Goal: Task Accomplishment & Management: Use online tool/utility

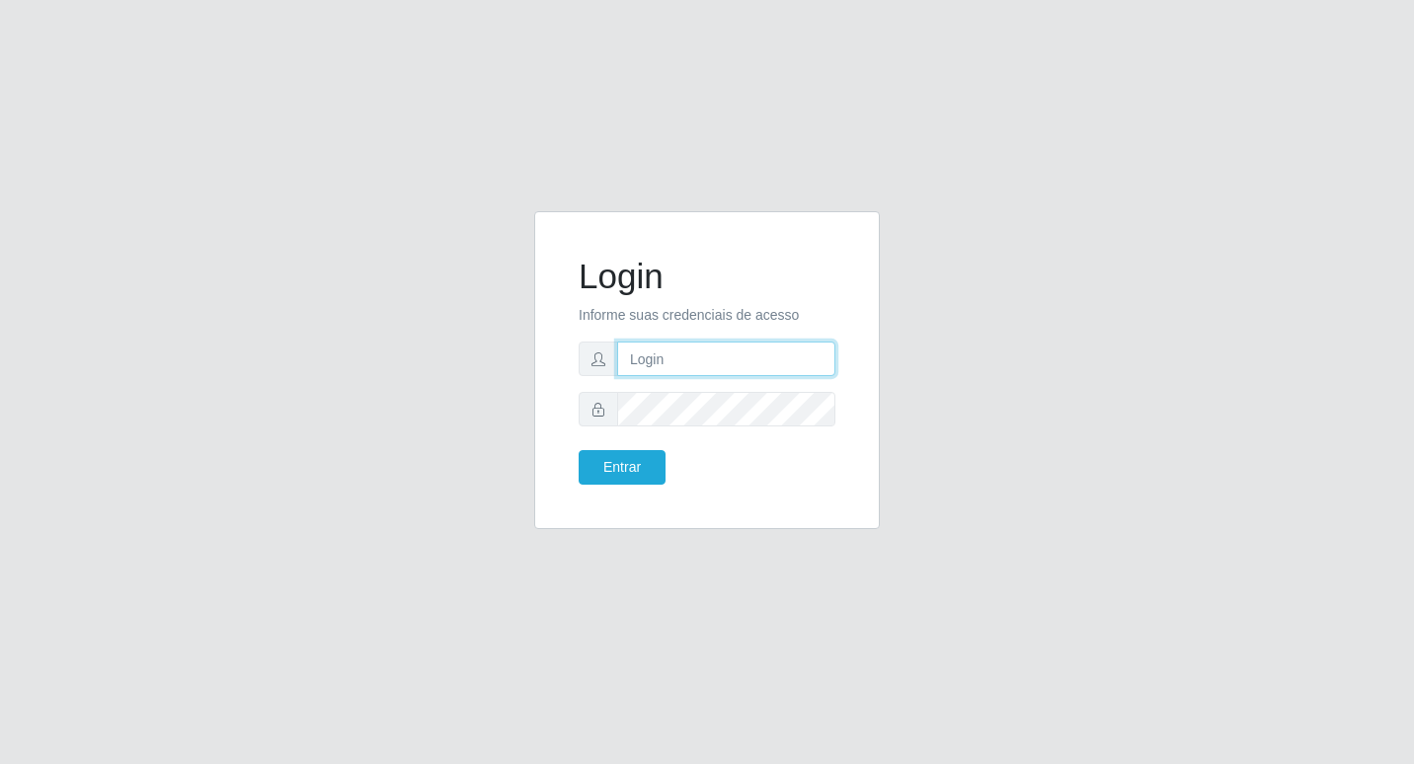
click at [684, 360] on input "text" at bounding box center [726, 359] width 218 height 35
type input "wilma@b6"
click at [653, 466] on button "Entrar" at bounding box center [622, 467] width 87 height 35
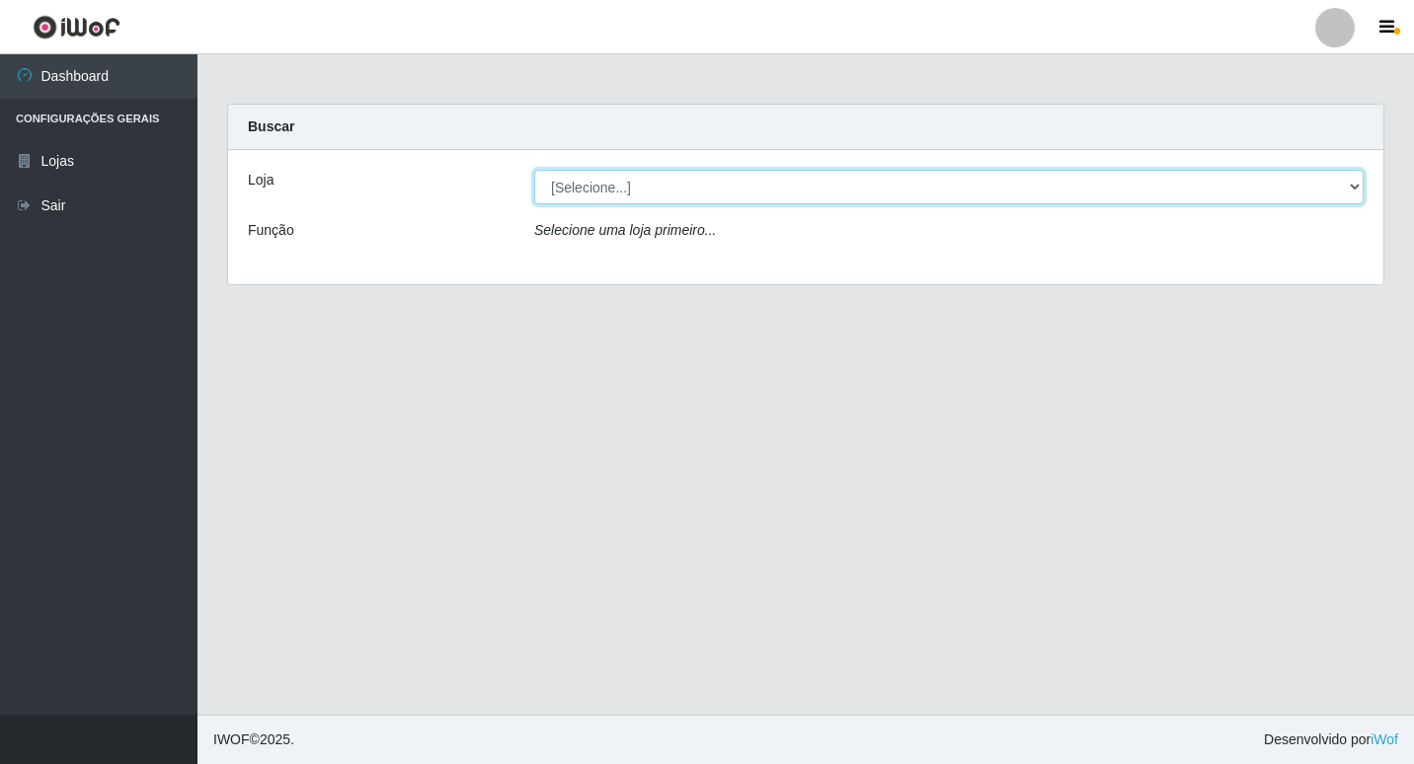
click at [1352, 182] on select "[Selecione...] Bemais Supermercados - B6 Colibris" at bounding box center [948, 187] width 829 height 35
select select "406"
click at [534, 170] on select "[Selecione...] Bemais Supermercados - B6 Colibris" at bounding box center [948, 187] width 829 height 35
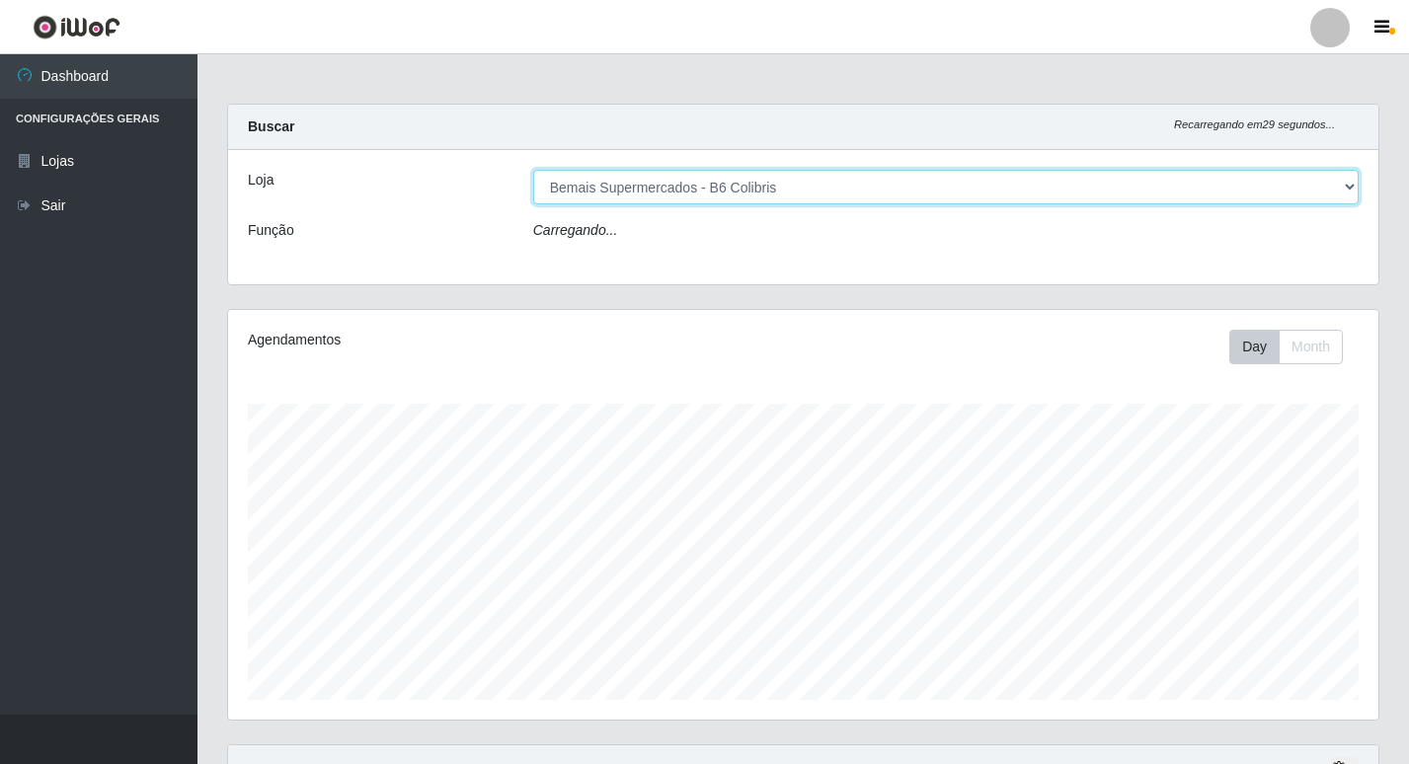
scroll to position [410, 1150]
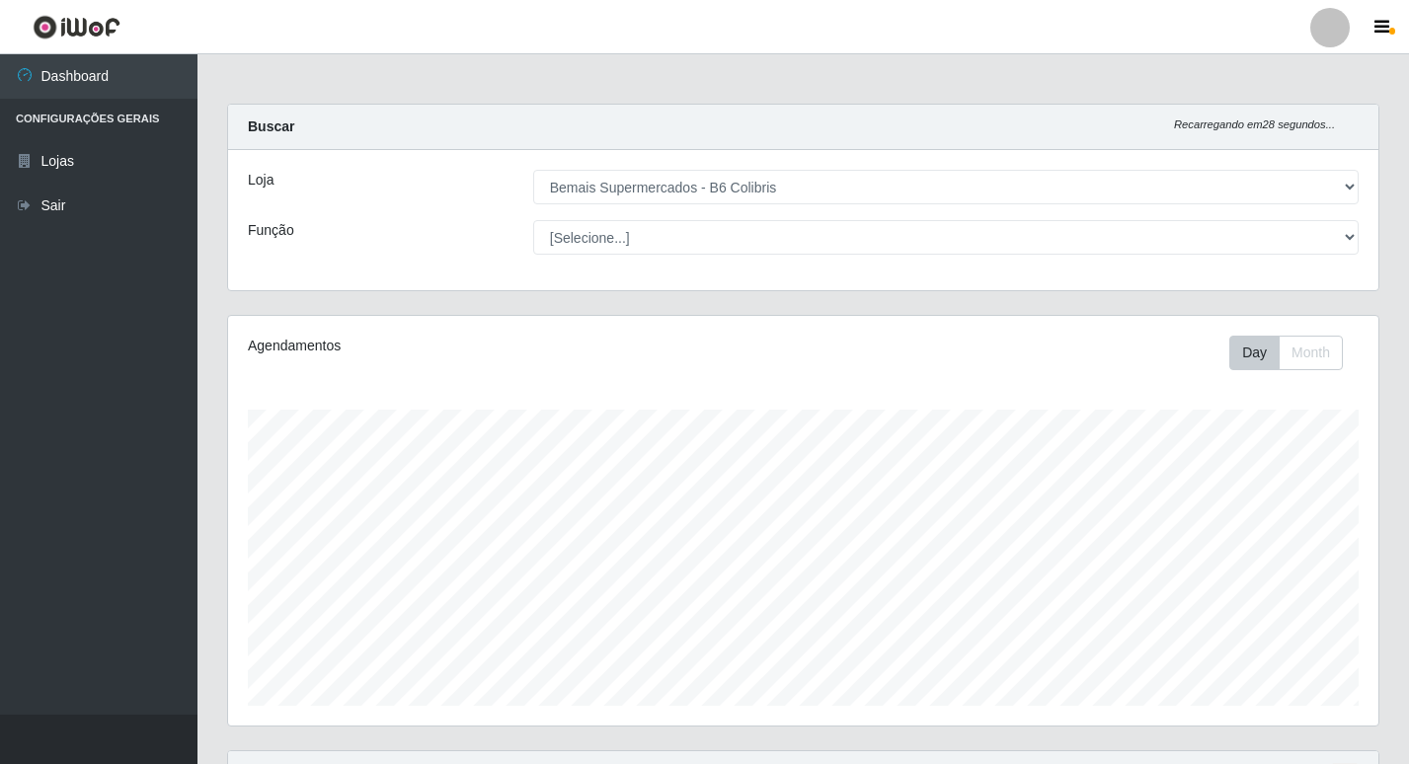
drag, startPoint x: 1059, startPoint y: 408, endPoint x: 1052, endPoint y: 398, distance: 12.1
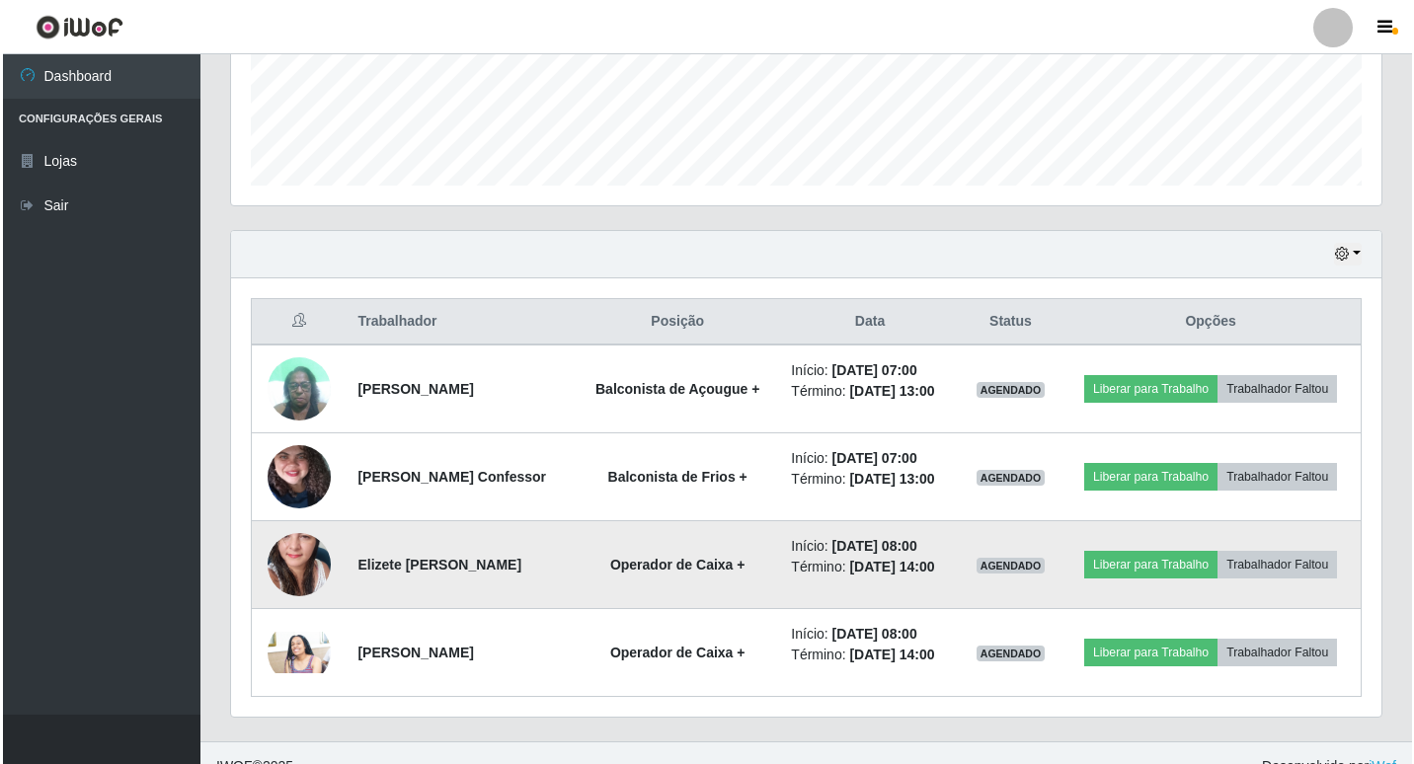
scroll to position [547, 0]
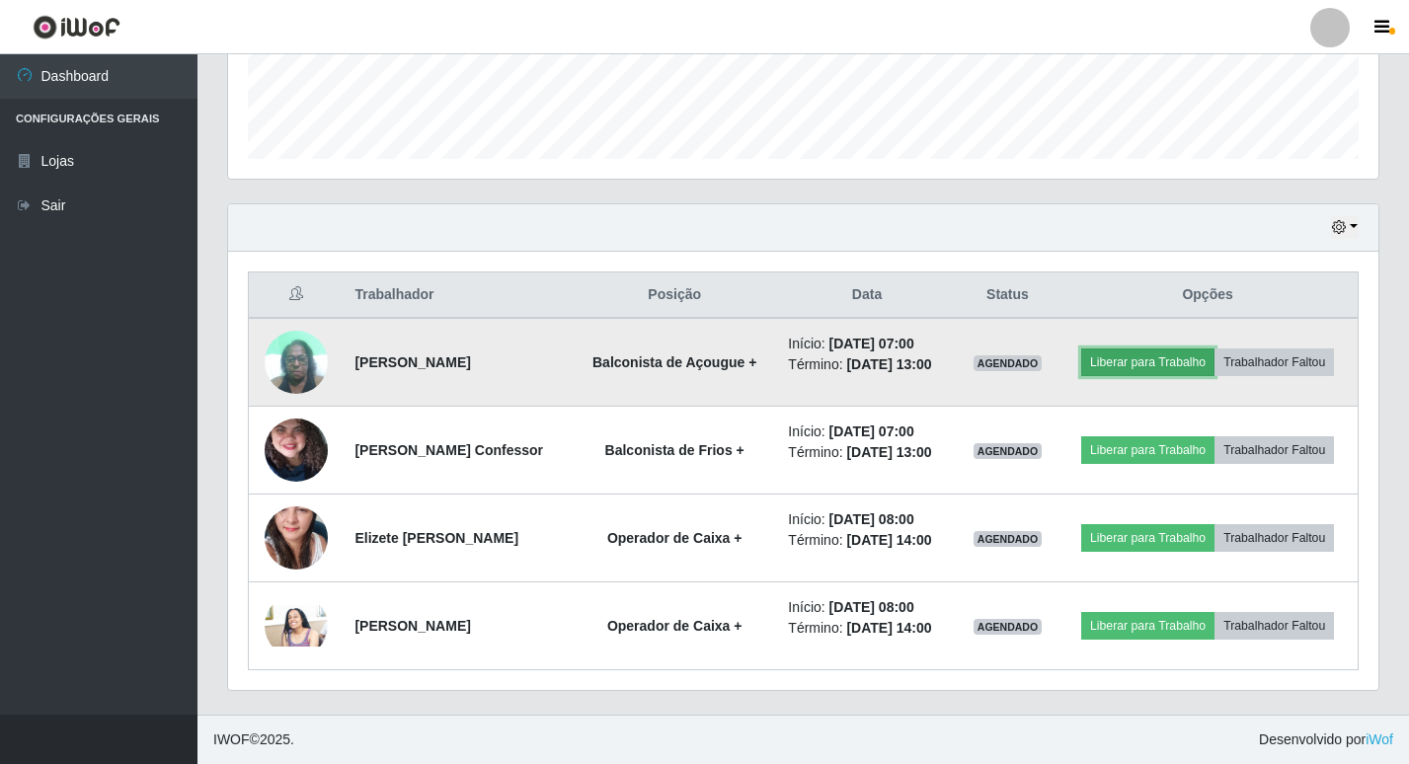
click at [1136, 361] on button "Liberar para Trabalho" at bounding box center [1147, 362] width 133 height 28
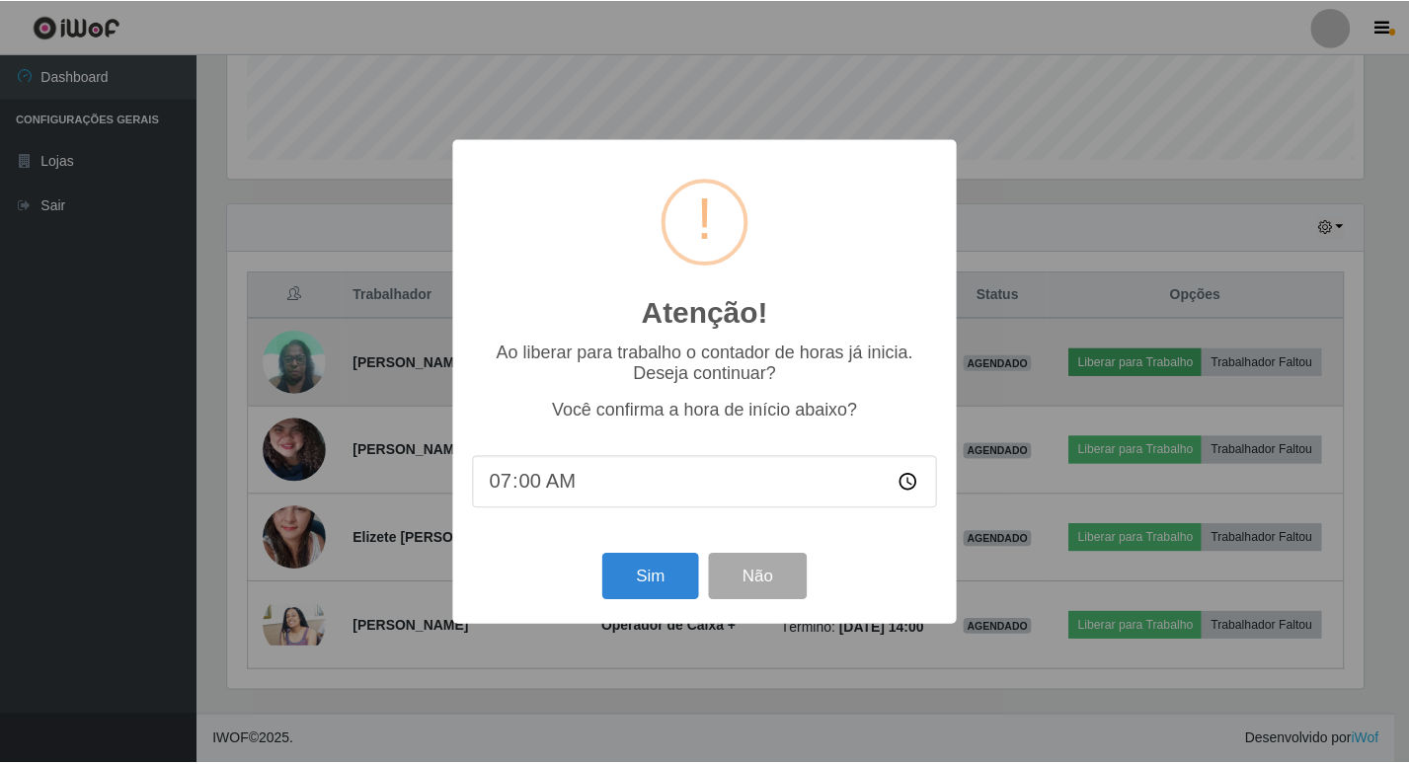
scroll to position [410, 1140]
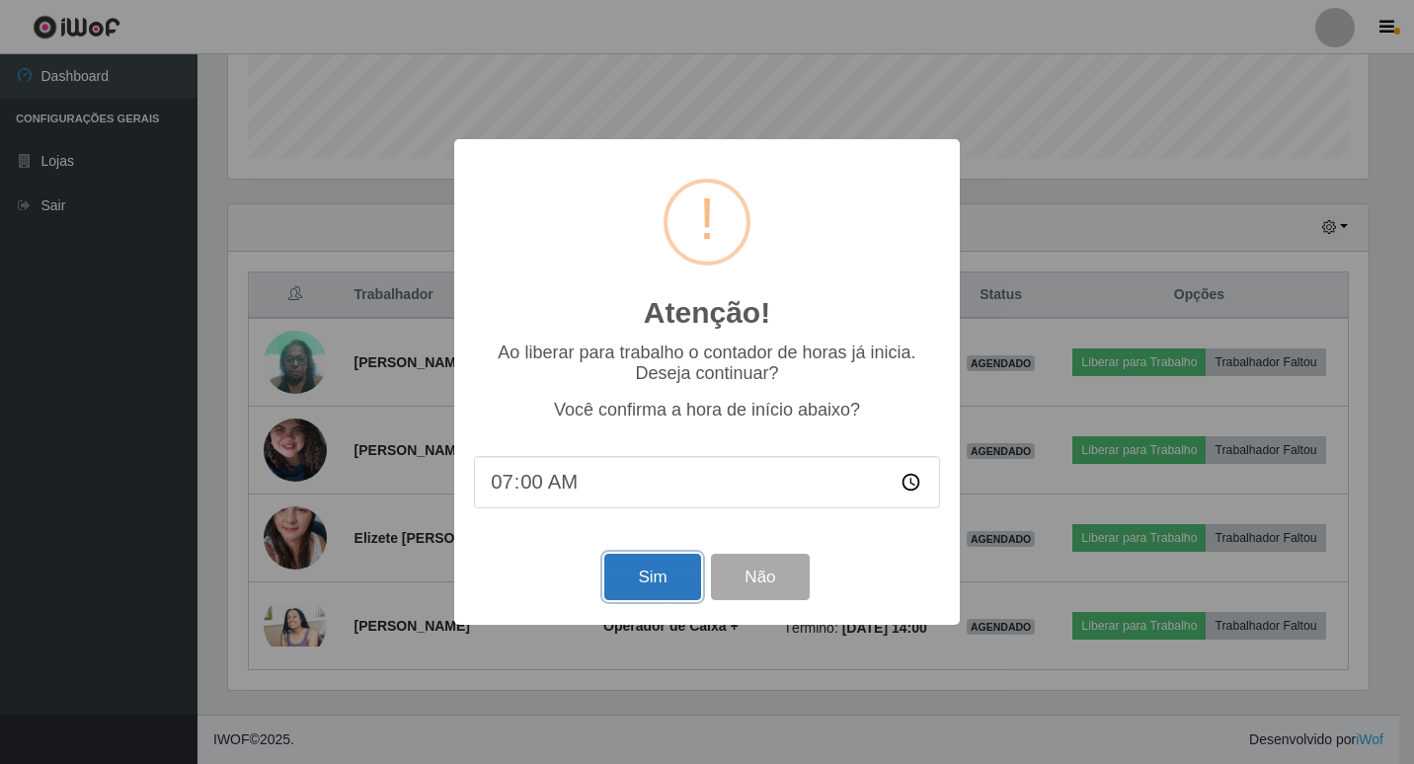
click at [646, 577] on button "Sim" at bounding box center [652, 577] width 96 height 46
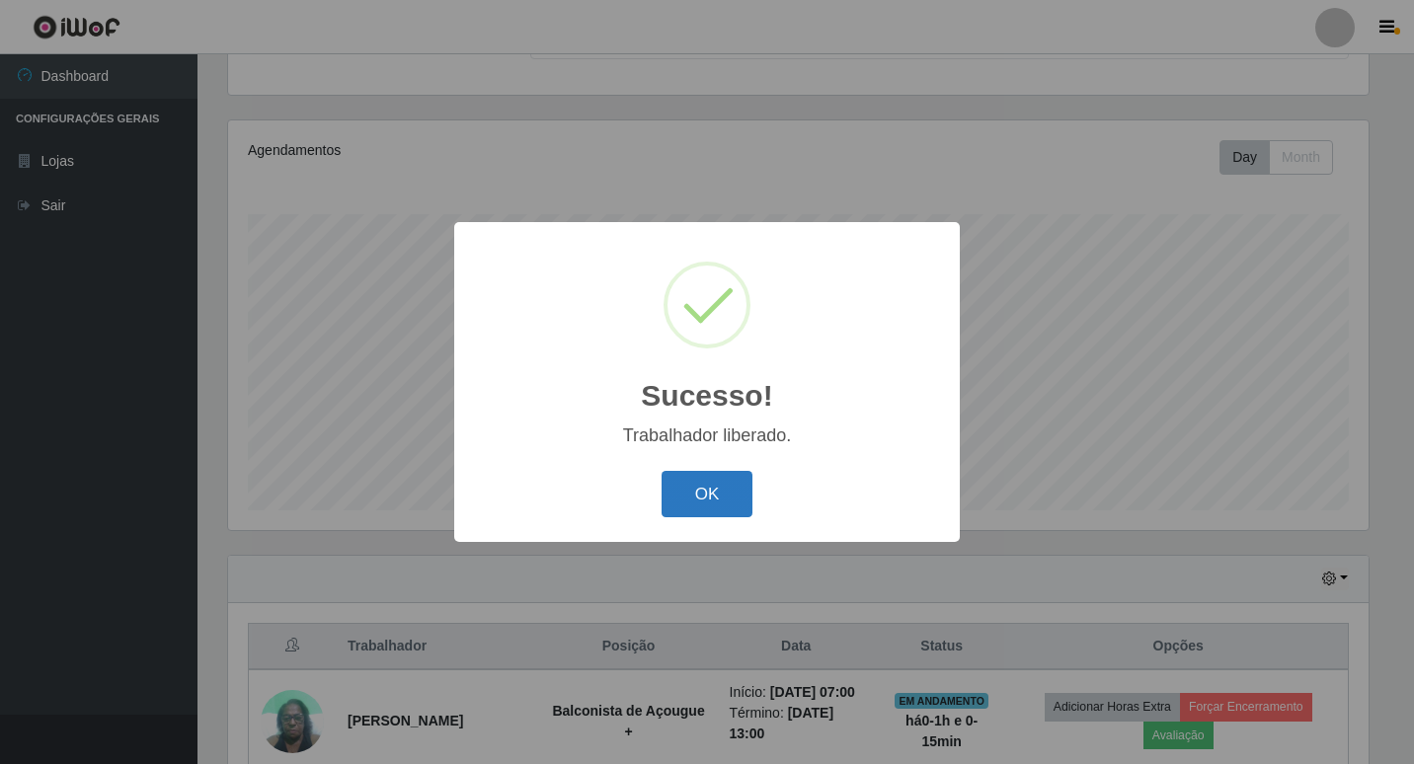
click at [720, 487] on button "OK" at bounding box center [707, 494] width 92 height 46
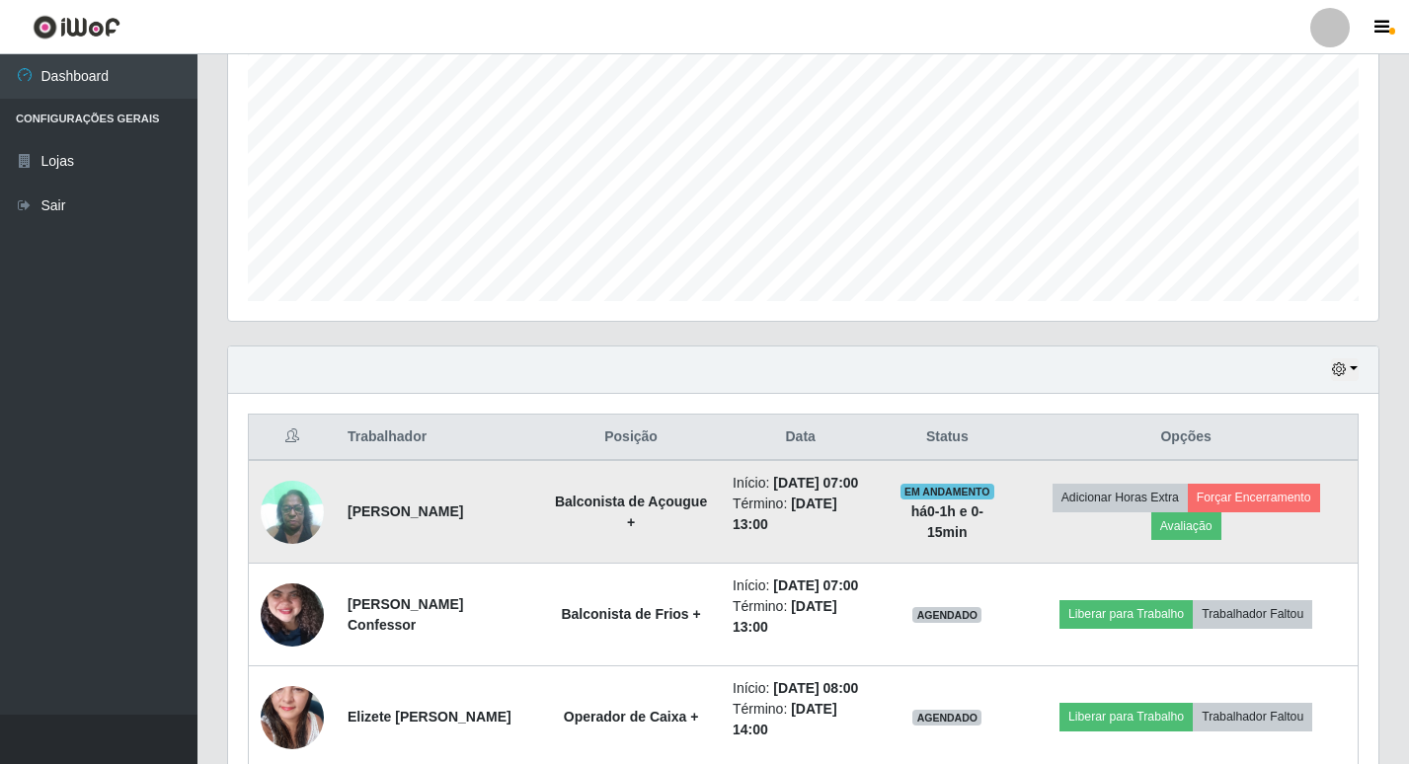
scroll to position [492, 0]
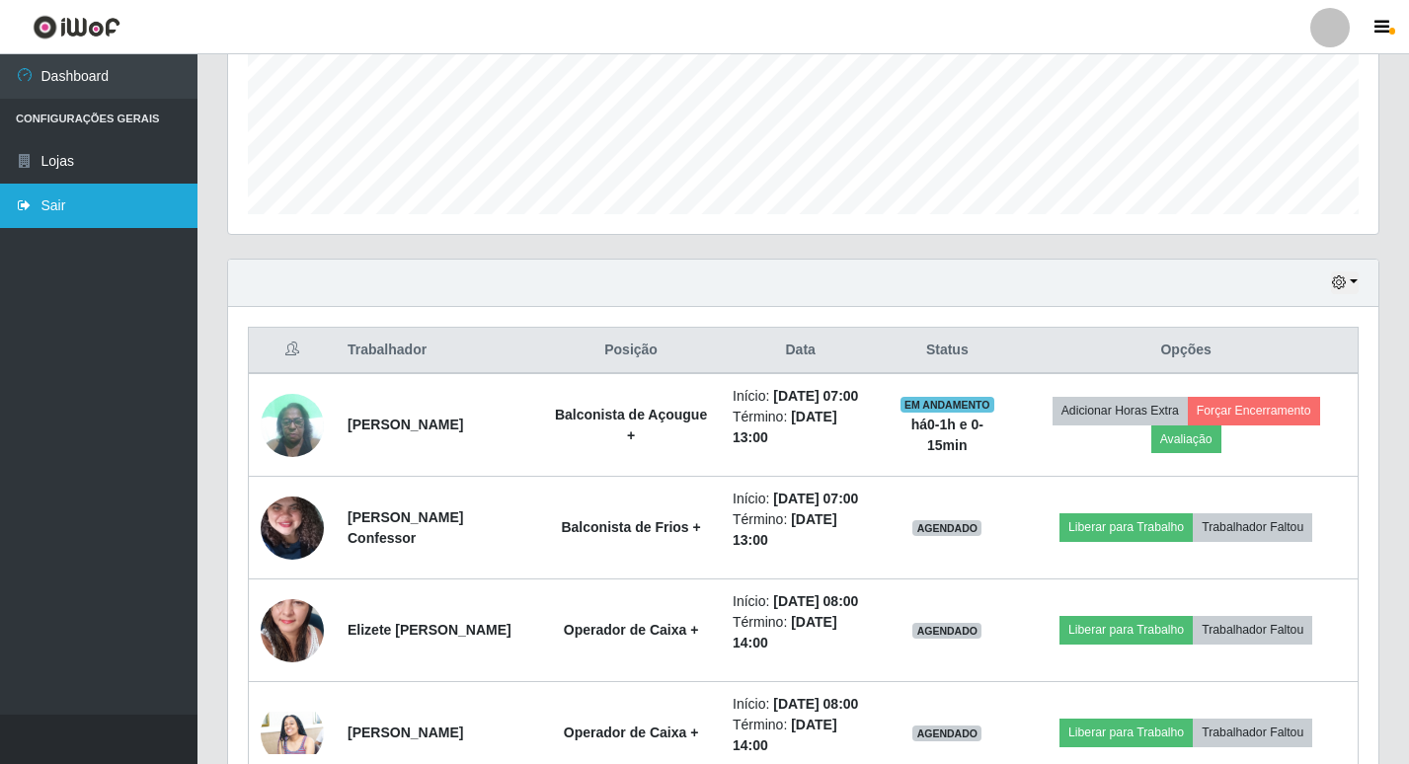
click at [99, 195] on link "Sair" at bounding box center [98, 206] width 197 height 44
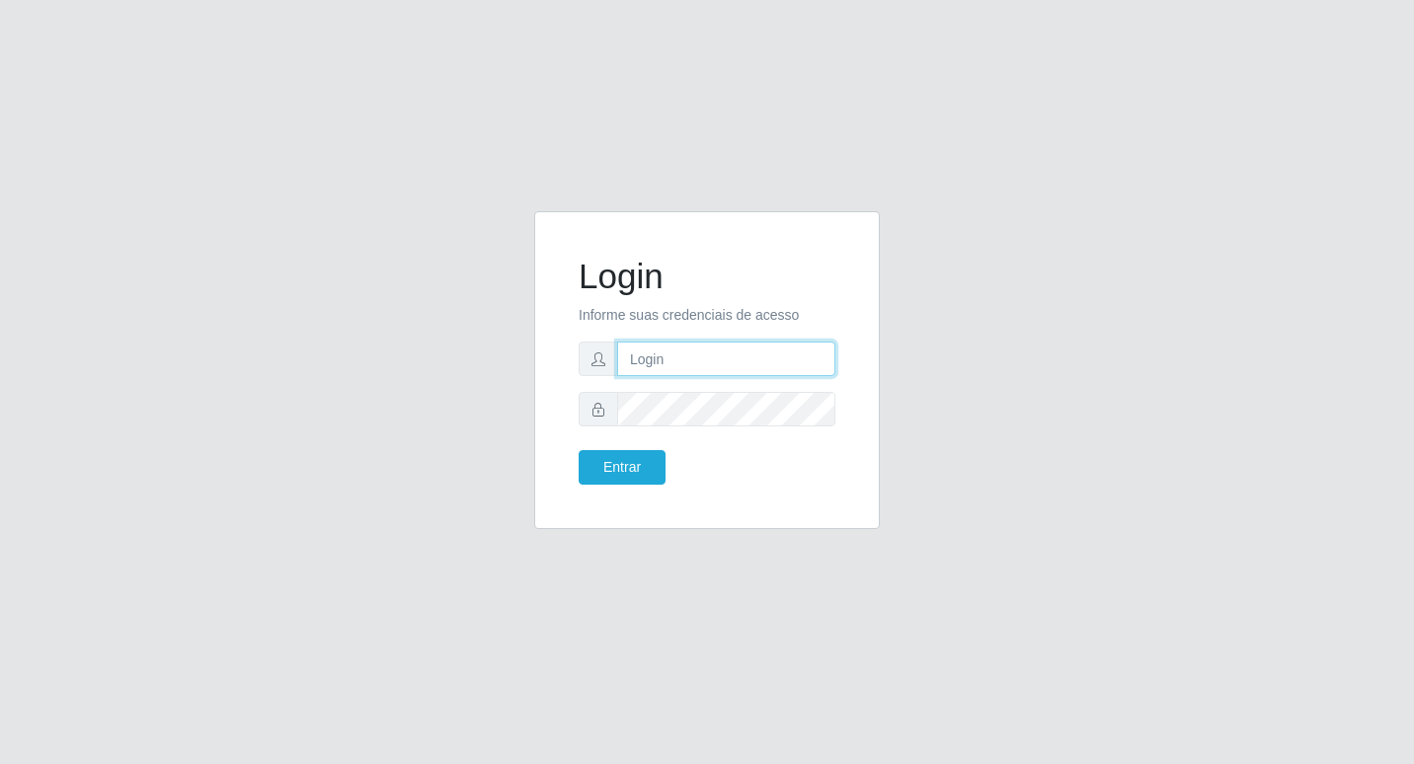
click at [706, 358] on input "text" at bounding box center [726, 359] width 218 height 35
type input "wilma@b6"
click at [579, 450] on button "Entrar" at bounding box center [622, 467] width 87 height 35
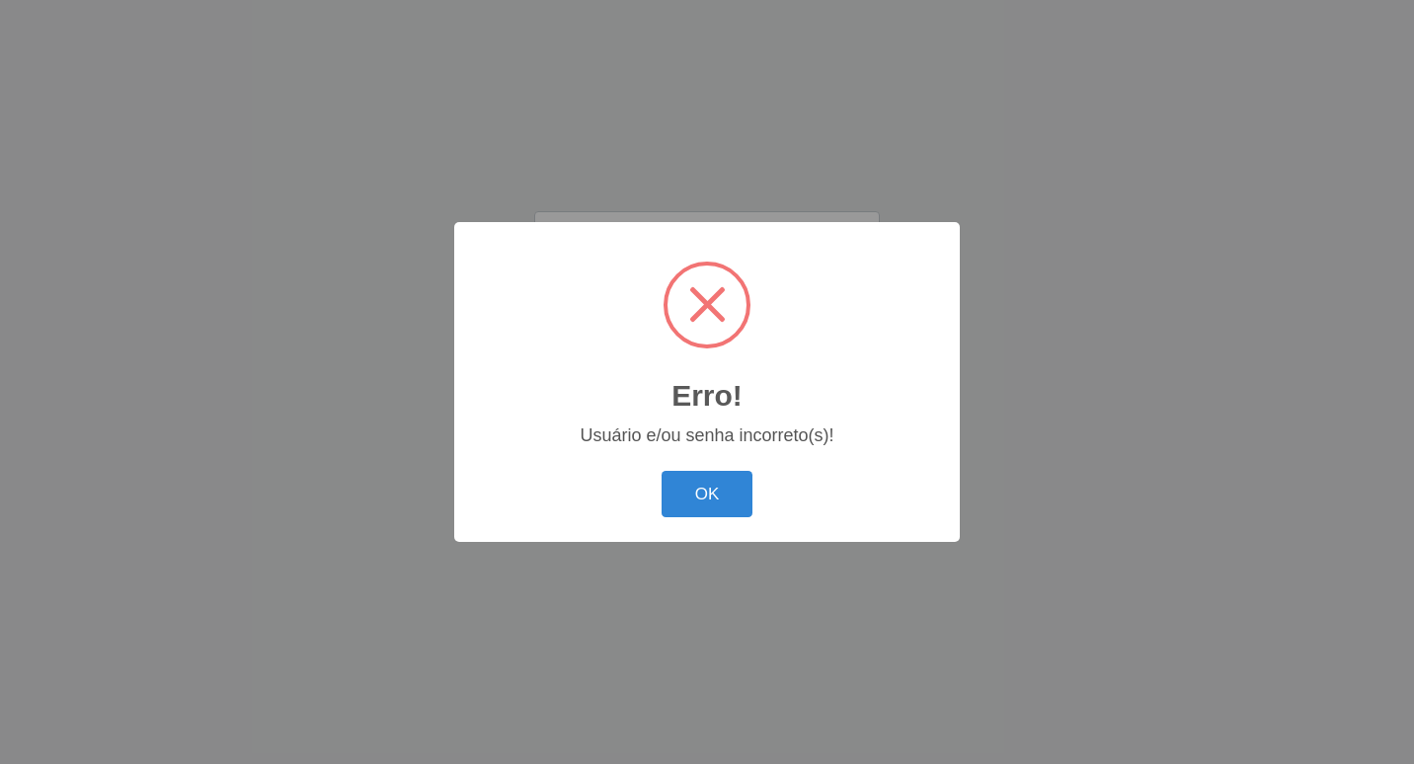
drag, startPoint x: 737, startPoint y: 427, endPoint x: 660, endPoint y: 508, distance: 111.7
click at [660, 508] on div "OK Cancel" at bounding box center [707, 494] width 466 height 56
click at [687, 498] on button "OK" at bounding box center [707, 494] width 92 height 46
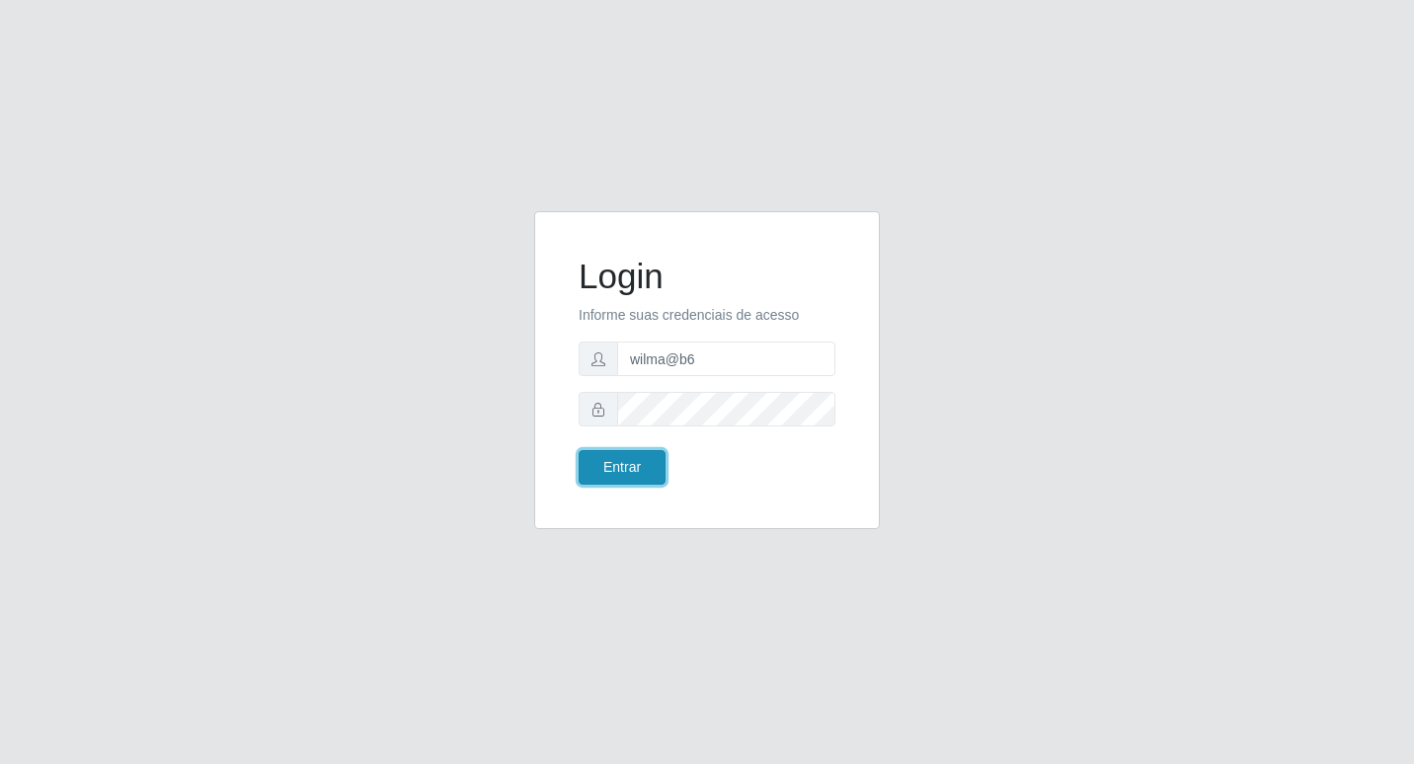
click at [633, 459] on button "Entrar" at bounding box center [622, 467] width 87 height 35
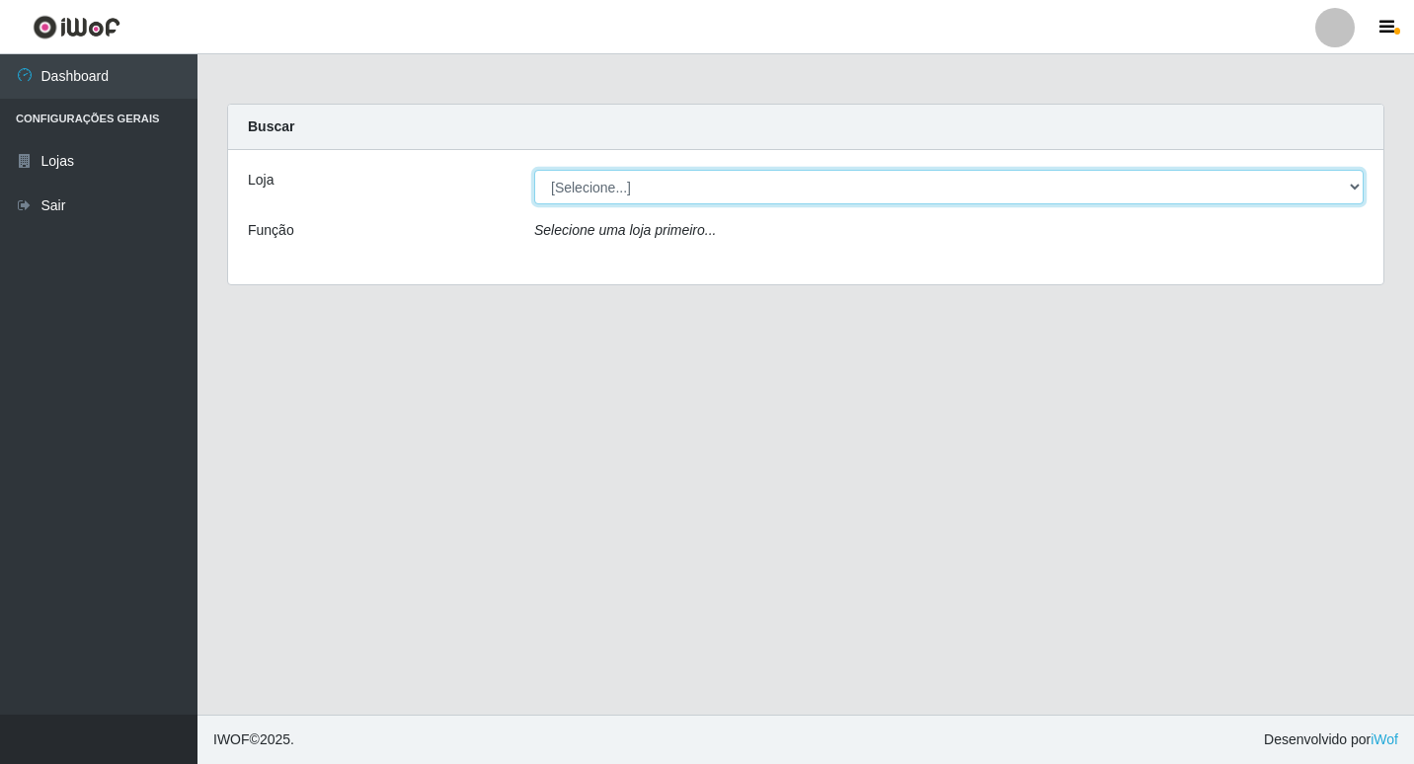
click at [1354, 187] on select "[Selecione...] Bemais Supermercados - B6 Colibris" at bounding box center [948, 187] width 829 height 35
select select "406"
click at [534, 170] on select "[Selecione...] Bemais Supermercados - B6 Colibris" at bounding box center [948, 187] width 829 height 35
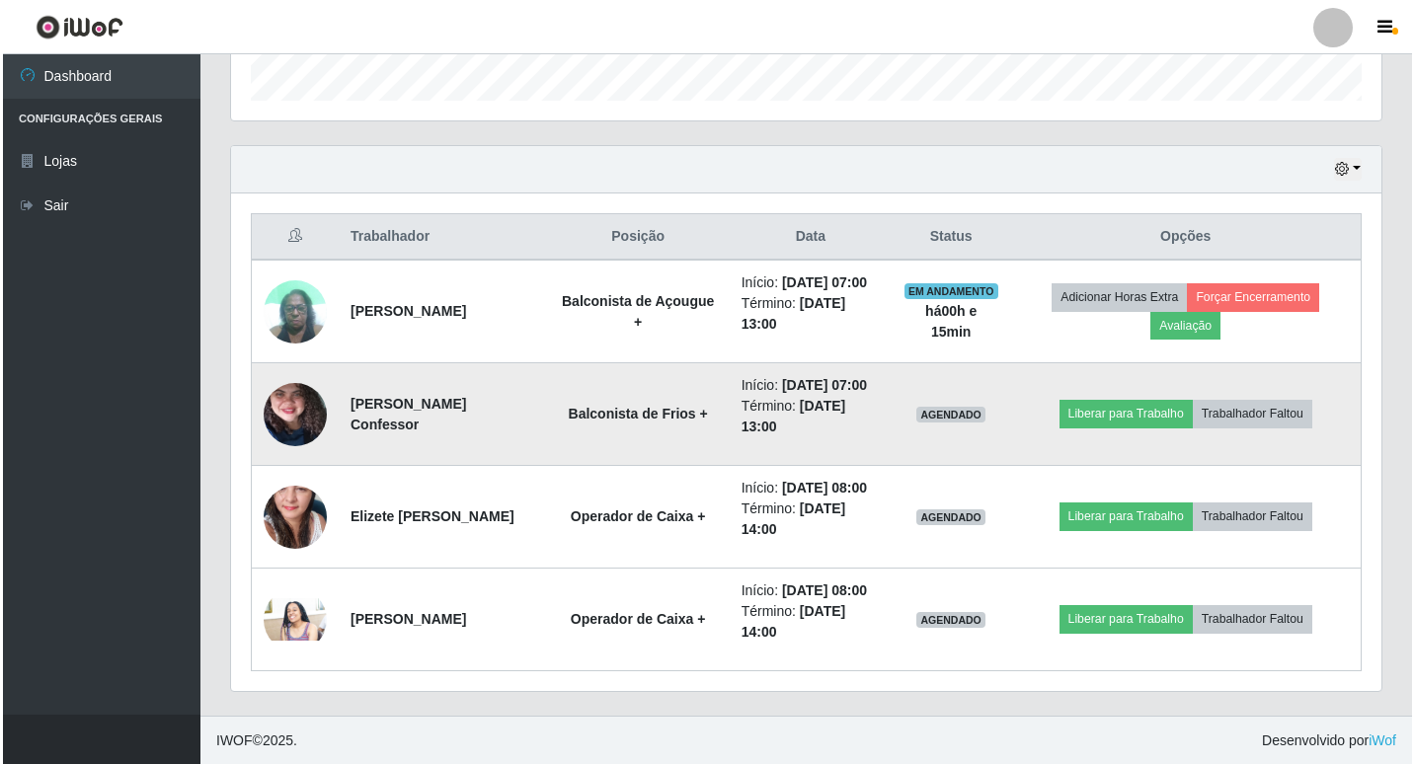
scroll to position [606, 0]
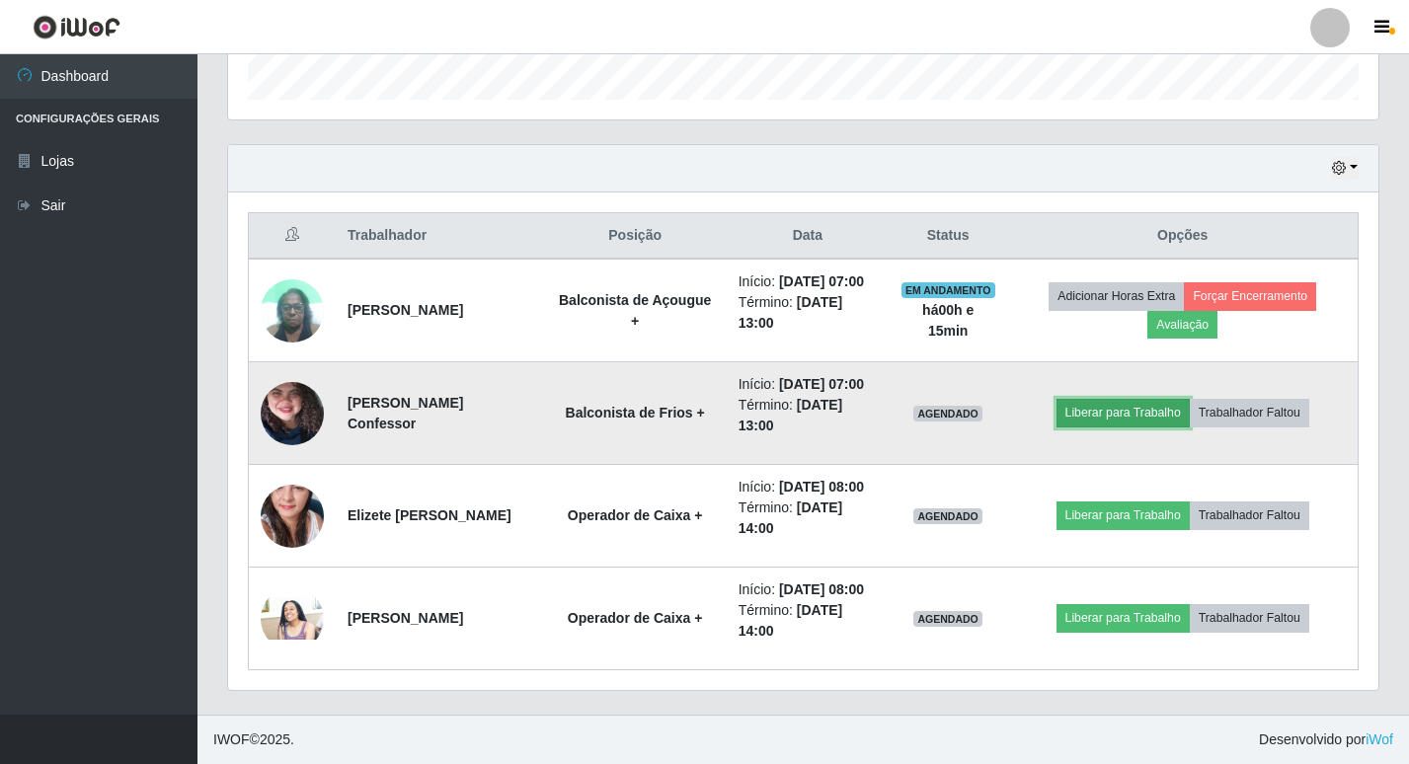
click at [1130, 413] on button "Liberar para Trabalho" at bounding box center [1122, 413] width 133 height 28
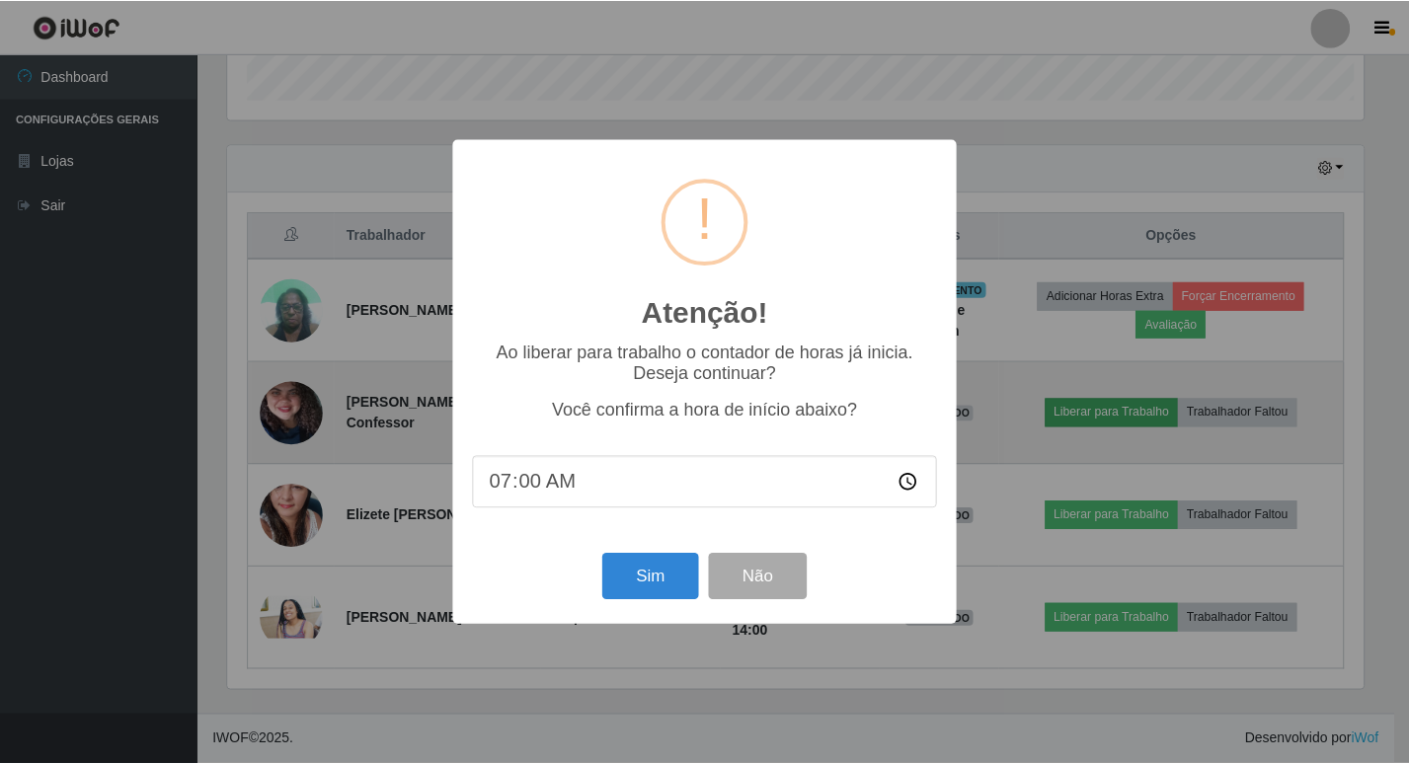
scroll to position [410, 1140]
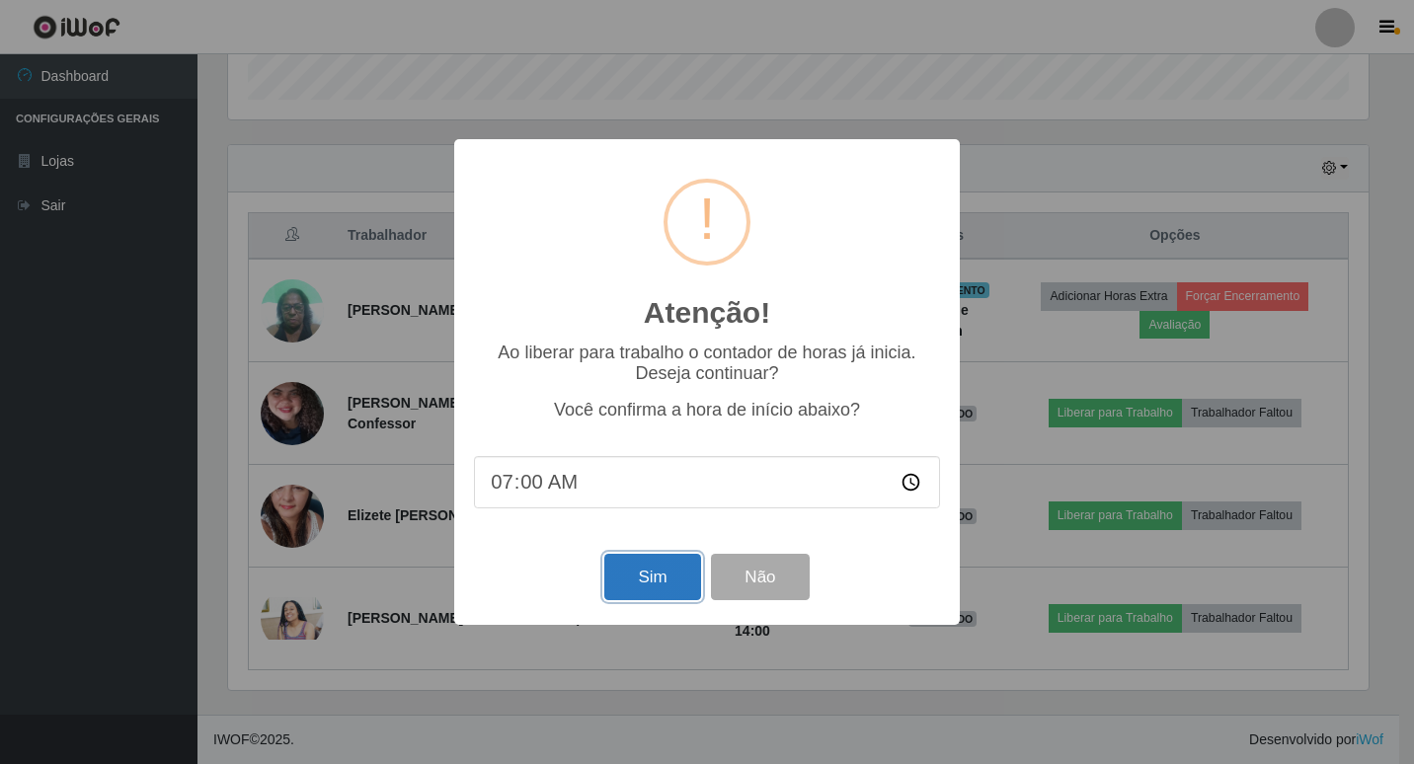
click at [651, 573] on button "Sim" at bounding box center [652, 577] width 96 height 46
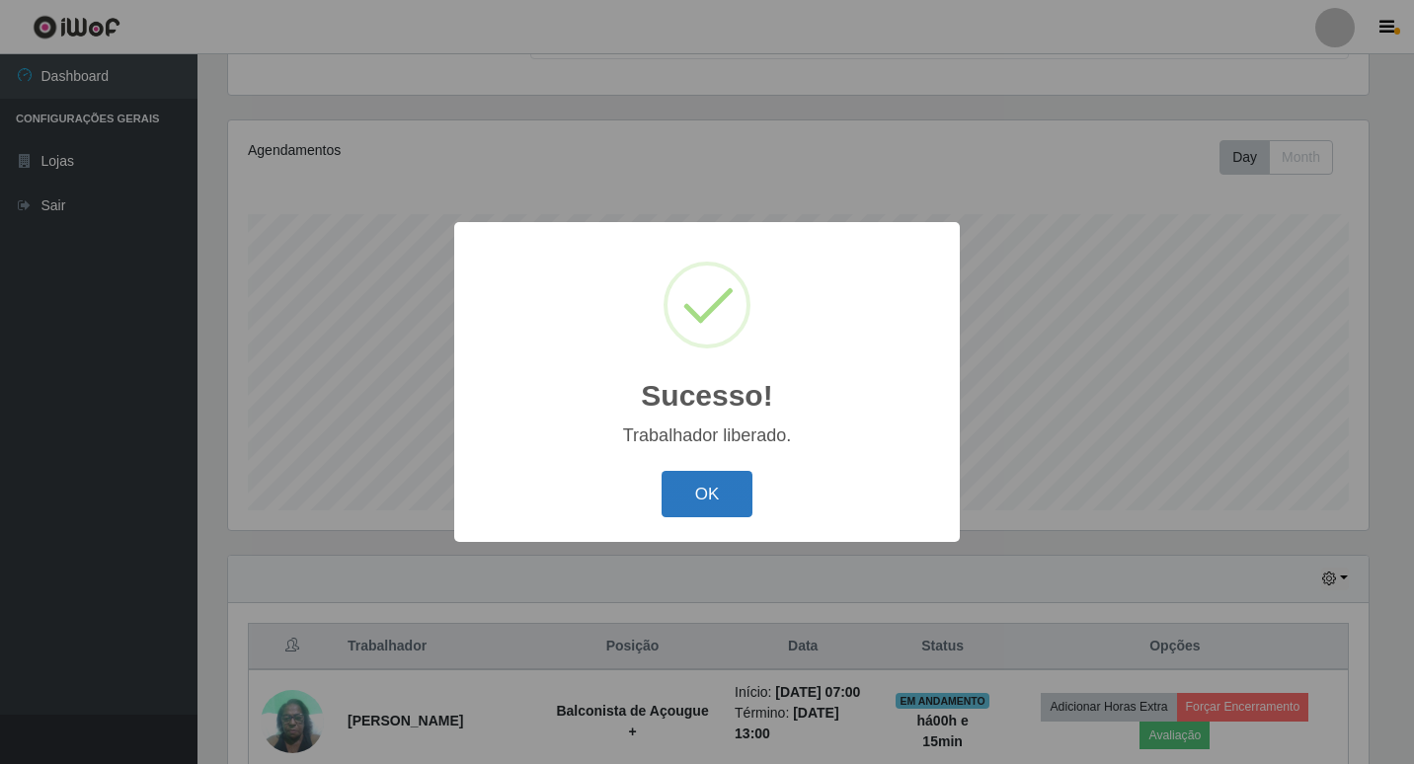
click at [715, 496] on button "OK" at bounding box center [707, 494] width 92 height 46
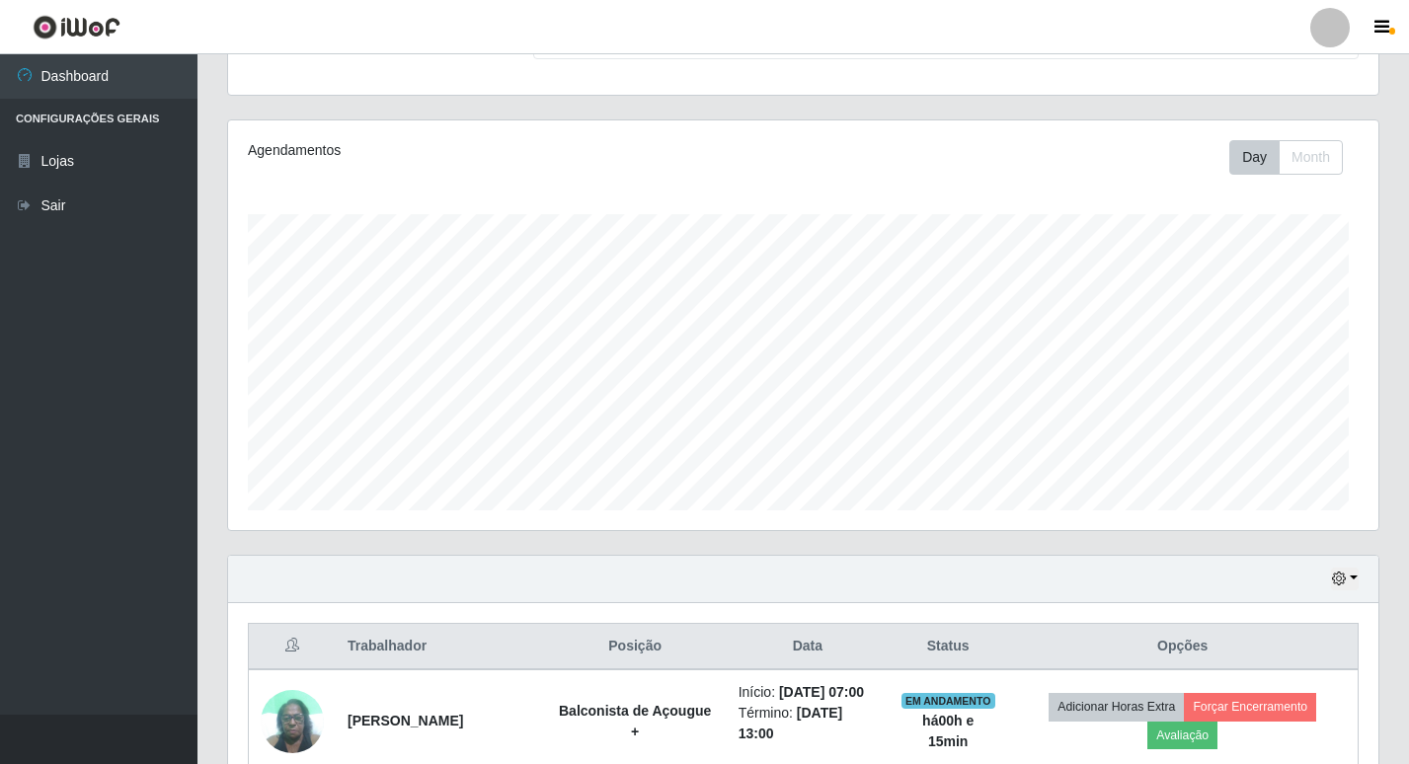
scroll to position [410, 1150]
click at [67, 203] on link "Sair" at bounding box center [98, 206] width 197 height 44
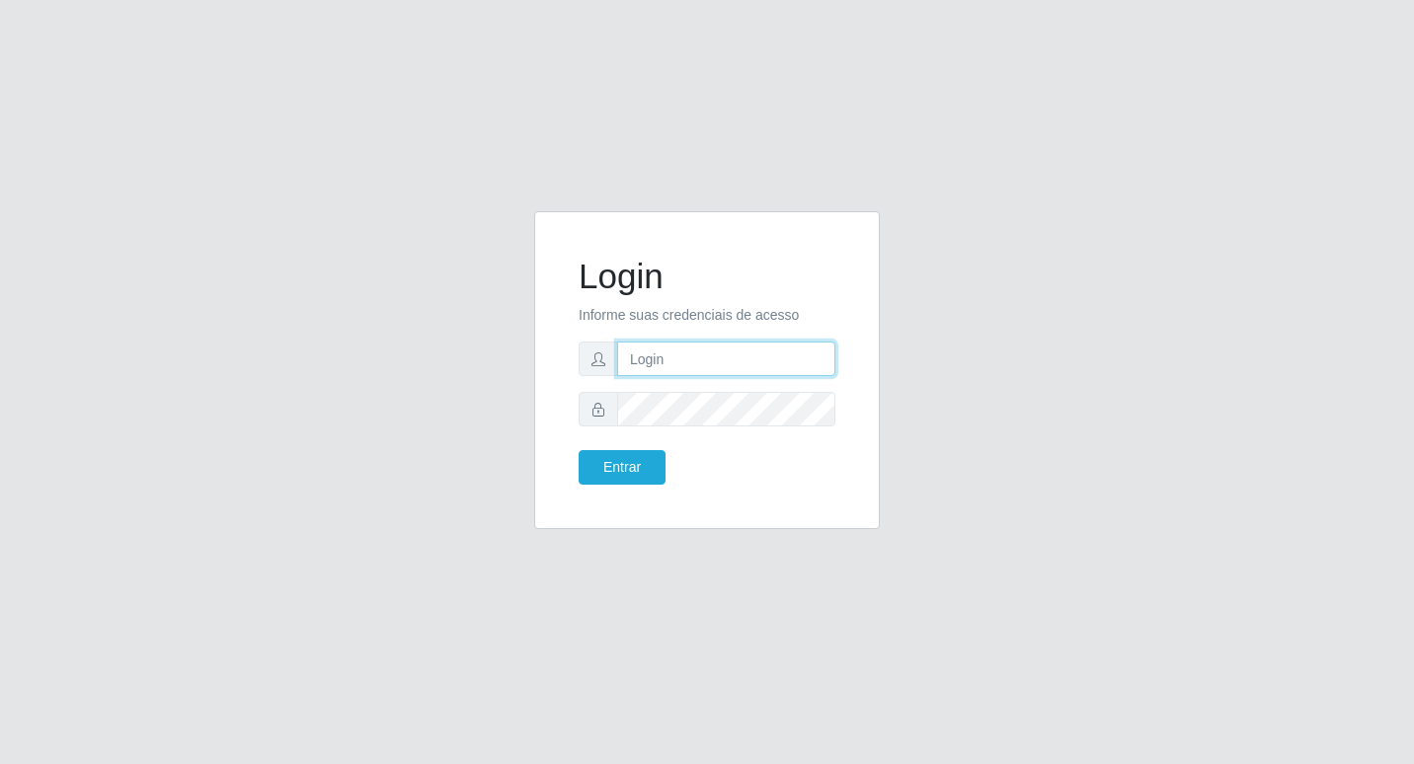
click at [740, 356] on input "text" at bounding box center [726, 359] width 218 height 35
type input "wilma@b6"
click at [579, 450] on button "Entrar" at bounding box center [622, 467] width 87 height 35
click at [628, 459] on button "Entrar" at bounding box center [622, 467] width 87 height 35
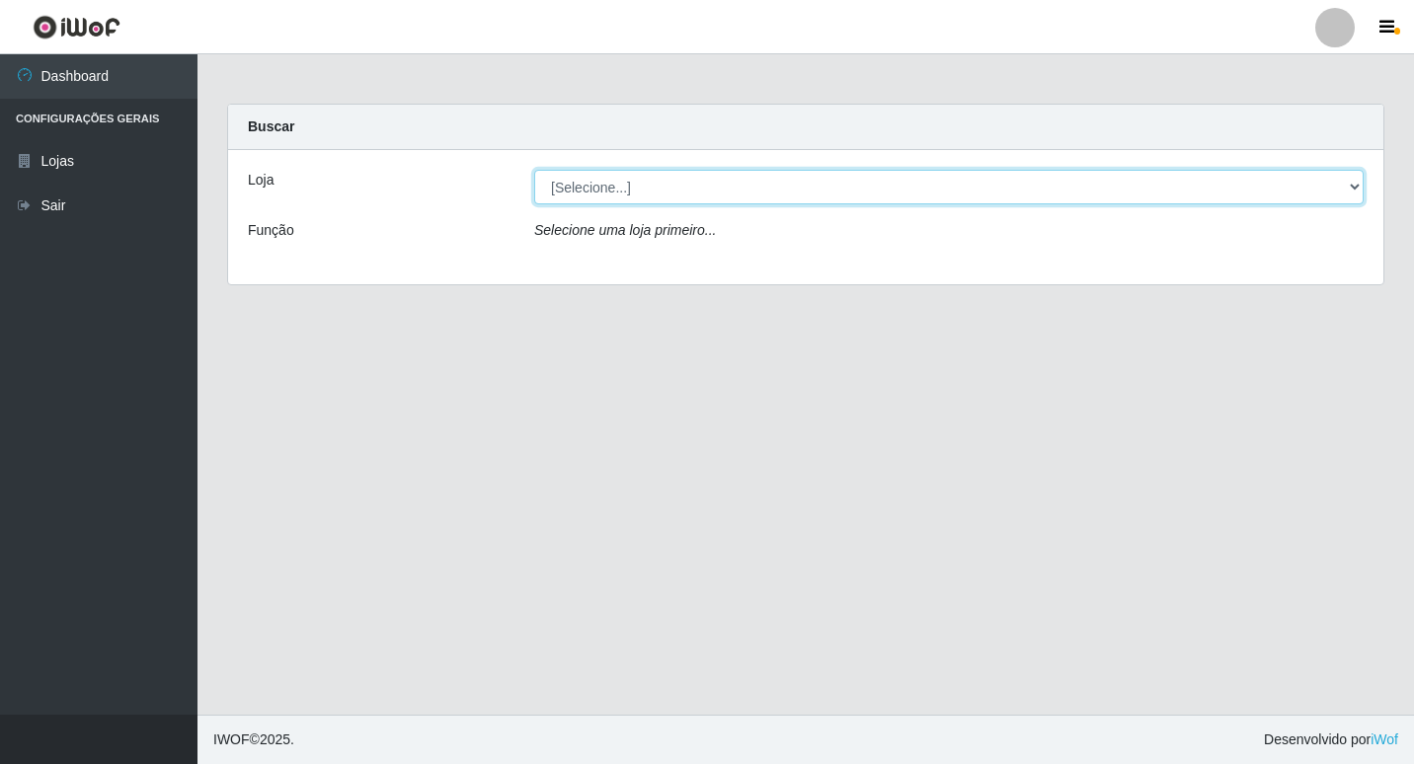
click at [1354, 184] on select "[Selecione...] Bemais Supermercados - B6 Colibris" at bounding box center [948, 187] width 829 height 35
select select "406"
click at [534, 170] on select "[Selecione...] Bemais Supermercados - B6 Colibris" at bounding box center [948, 187] width 829 height 35
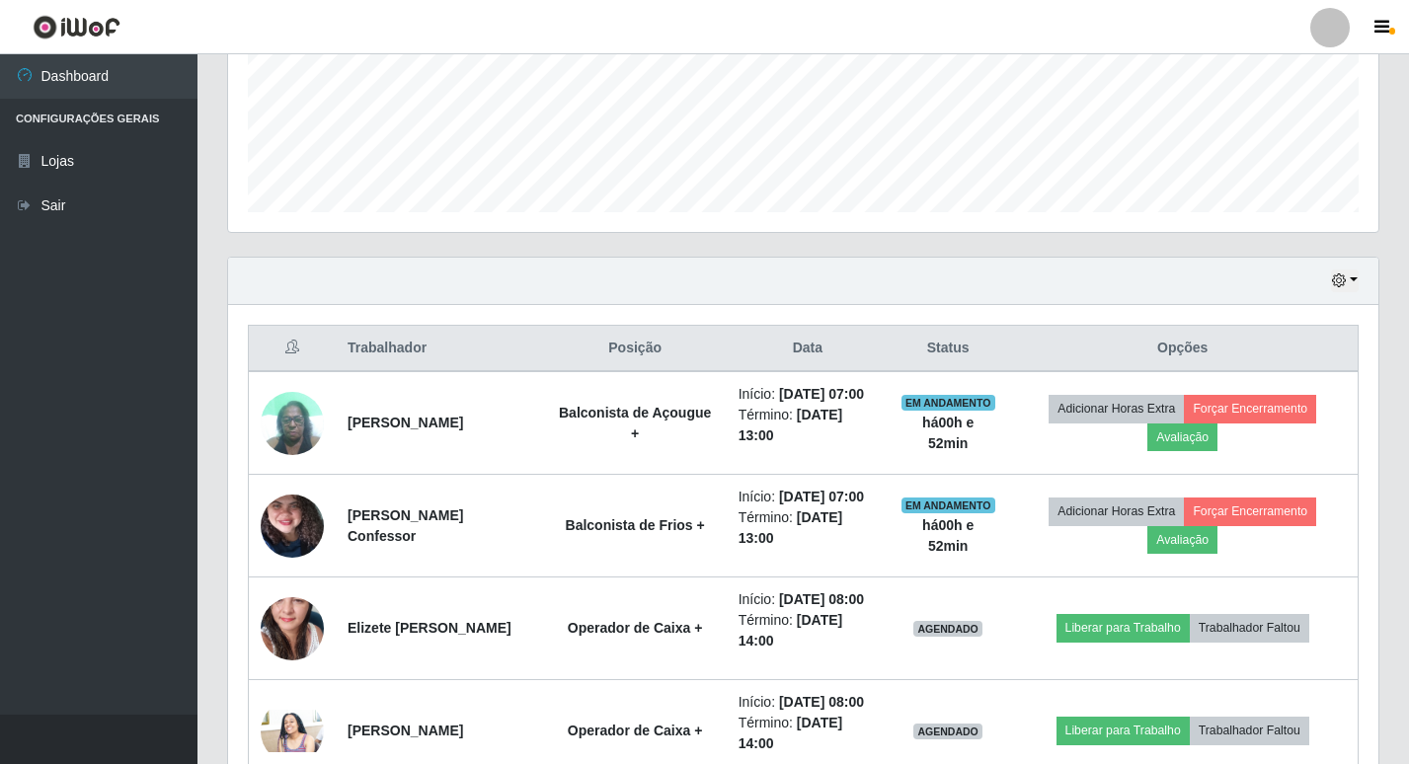
scroll to position [606, 0]
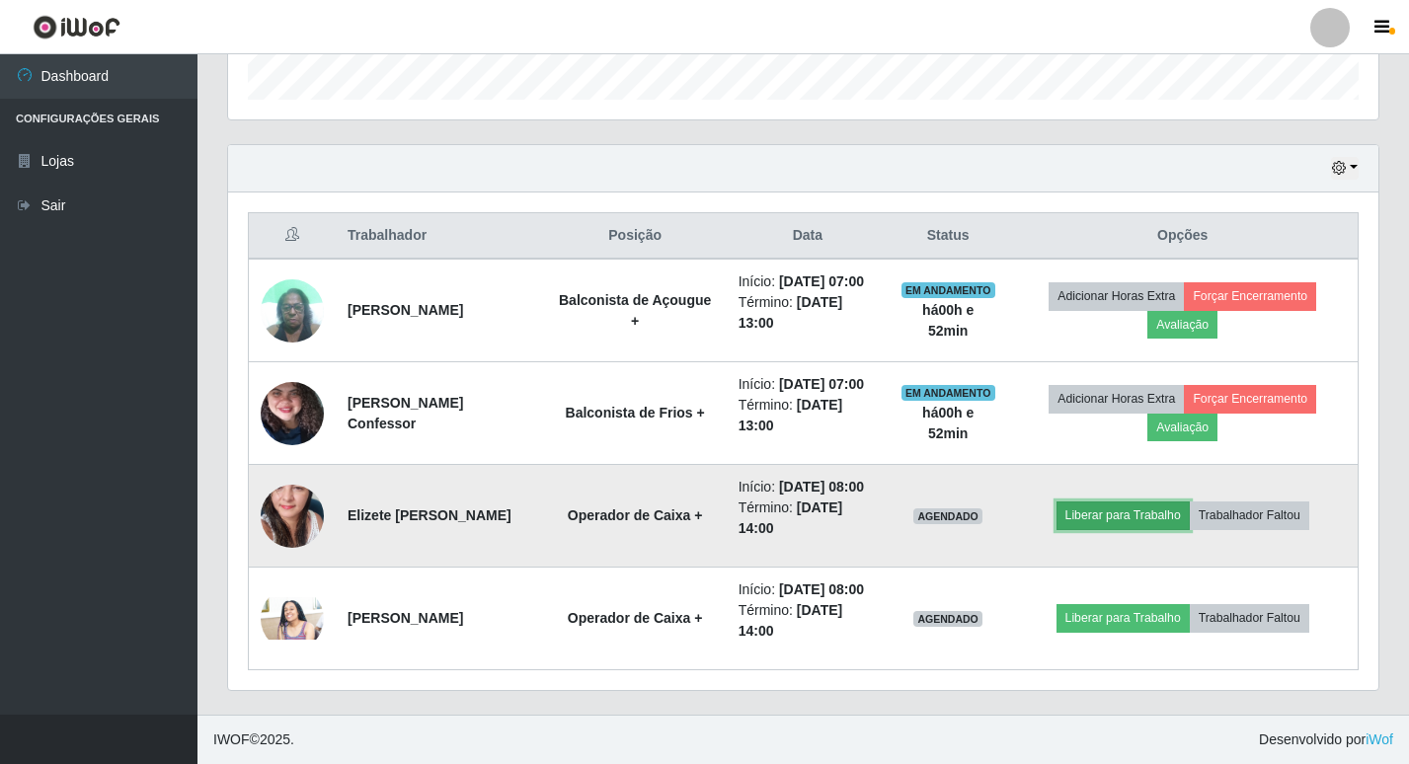
click at [1101, 518] on button "Liberar para Trabalho" at bounding box center [1122, 516] width 133 height 28
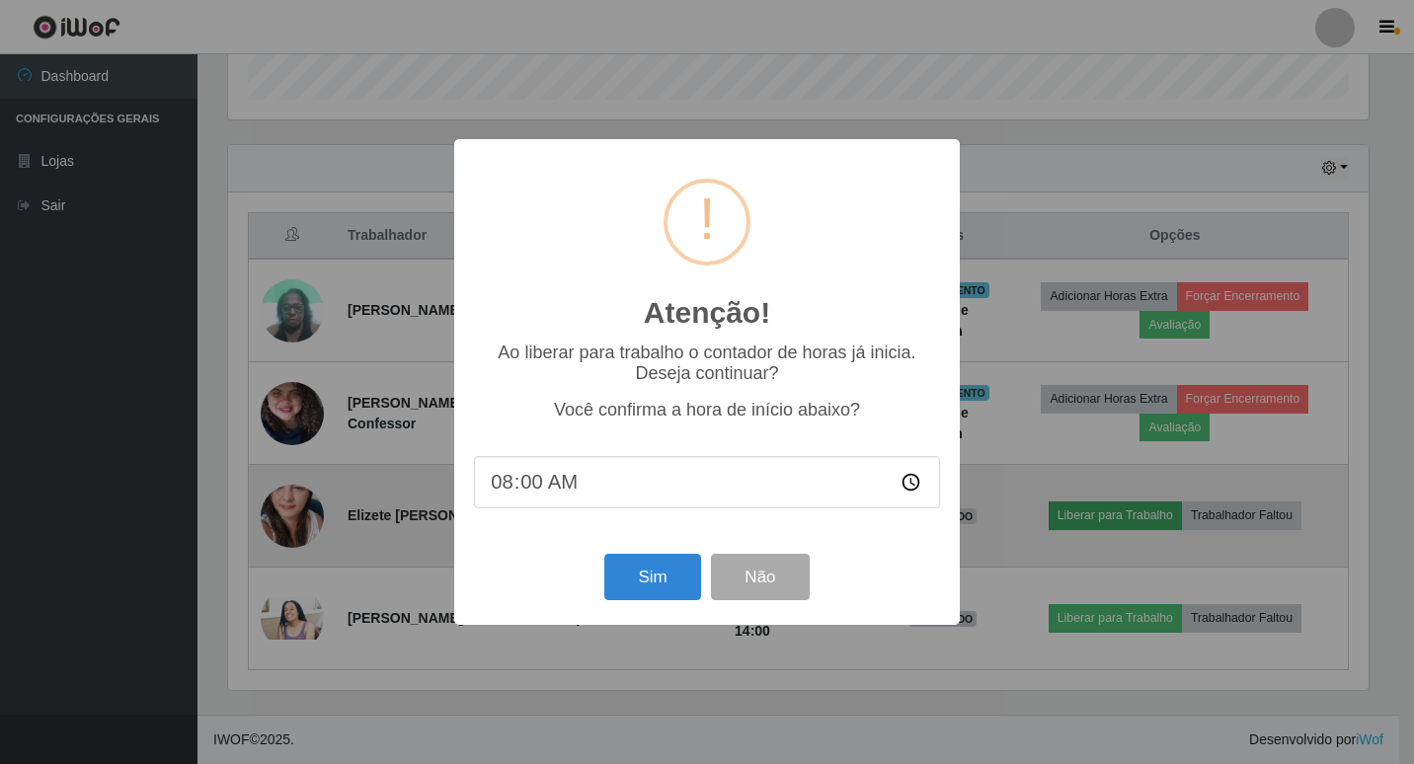
click at [1101, 517] on div "Atenção! × Ao liberar para trabalho o contador de horas já inicia. Deseja conti…" at bounding box center [707, 382] width 1414 height 764
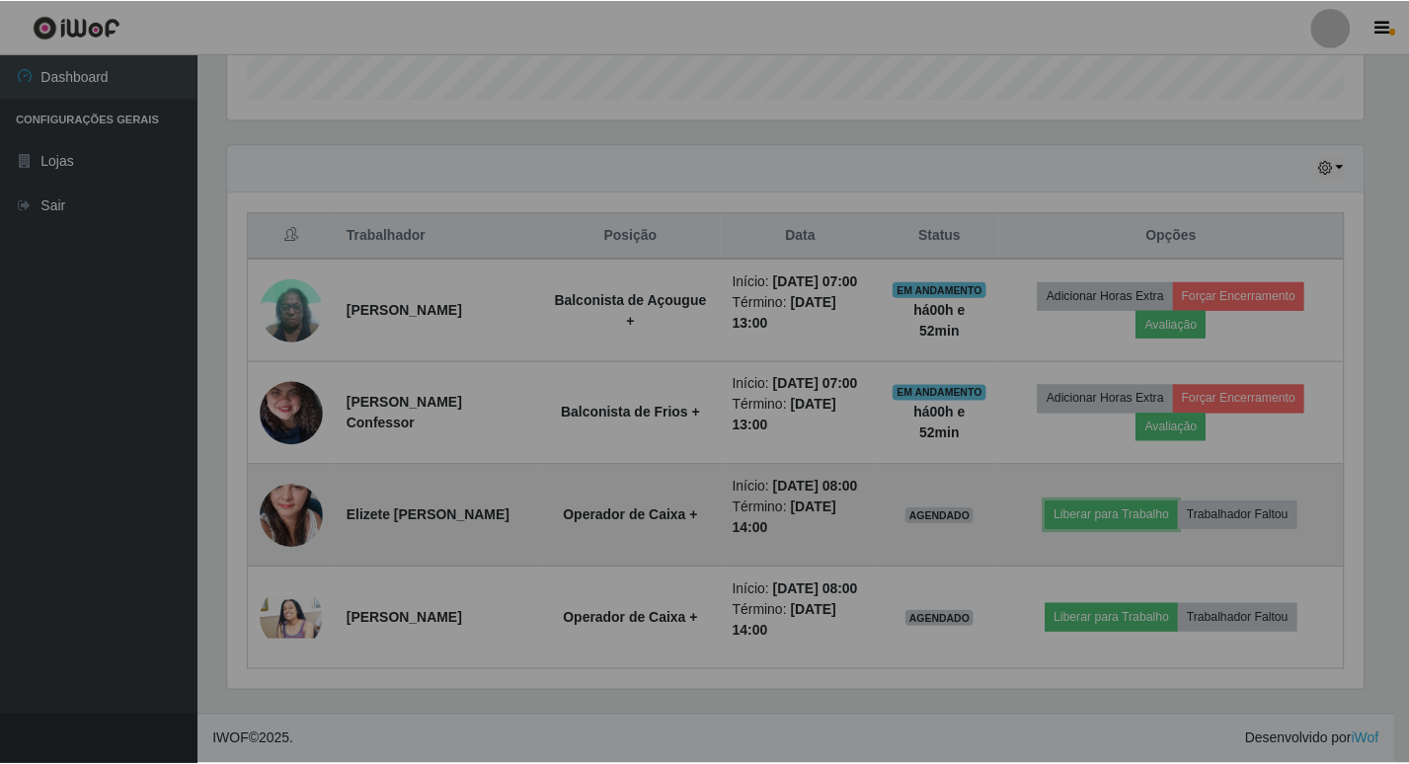
scroll to position [410, 1150]
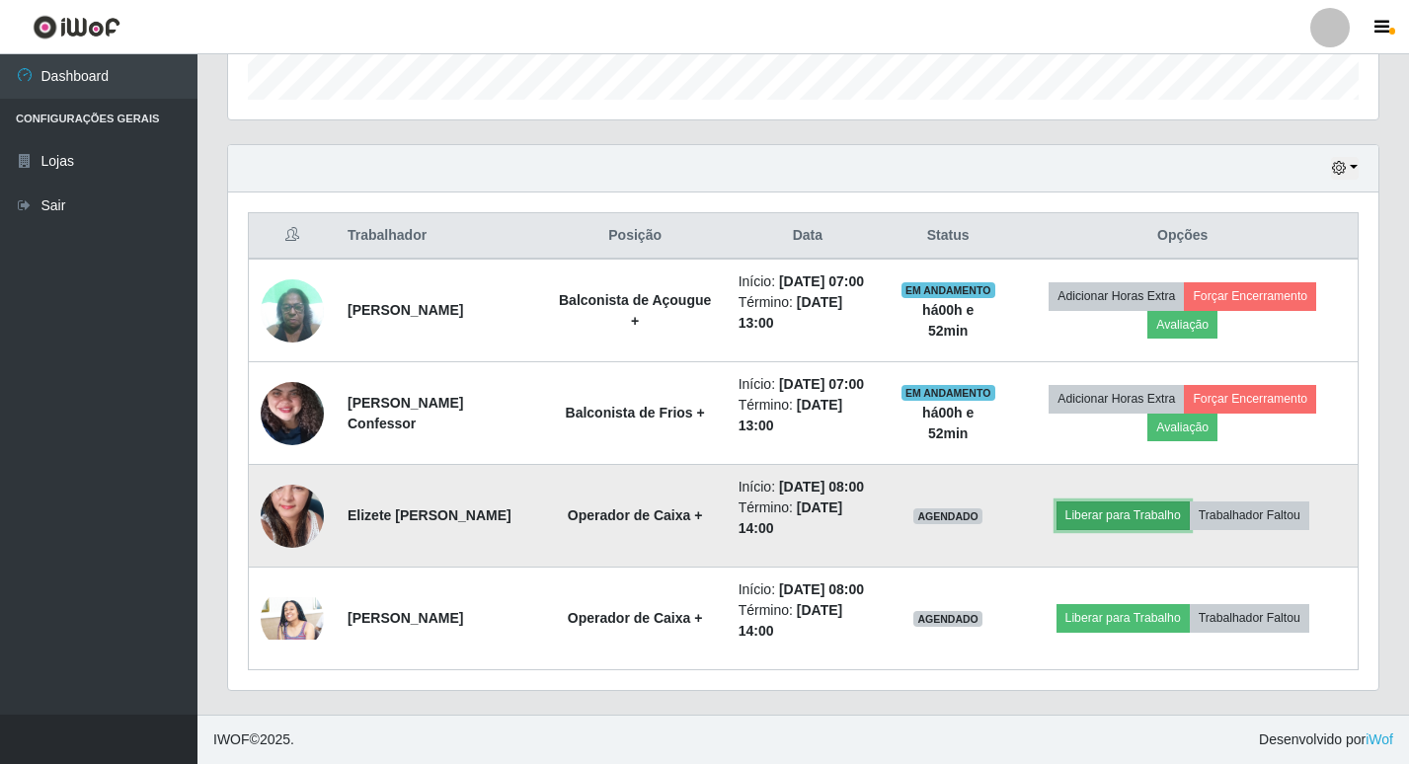
click at [1117, 512] on button "Liberar para Trabalho" at bounding box center [1122, 516] width 133 height 28
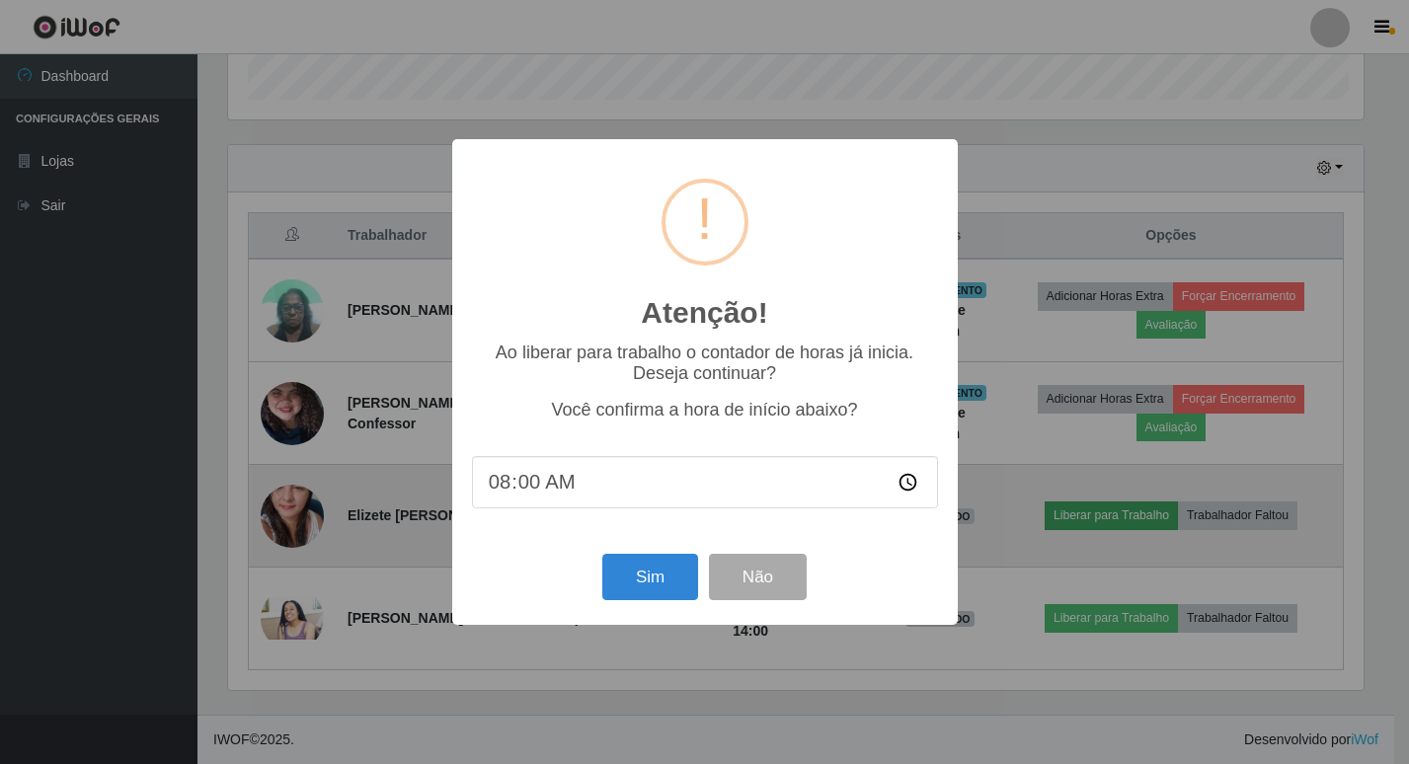
scroll to position [410, 1140]
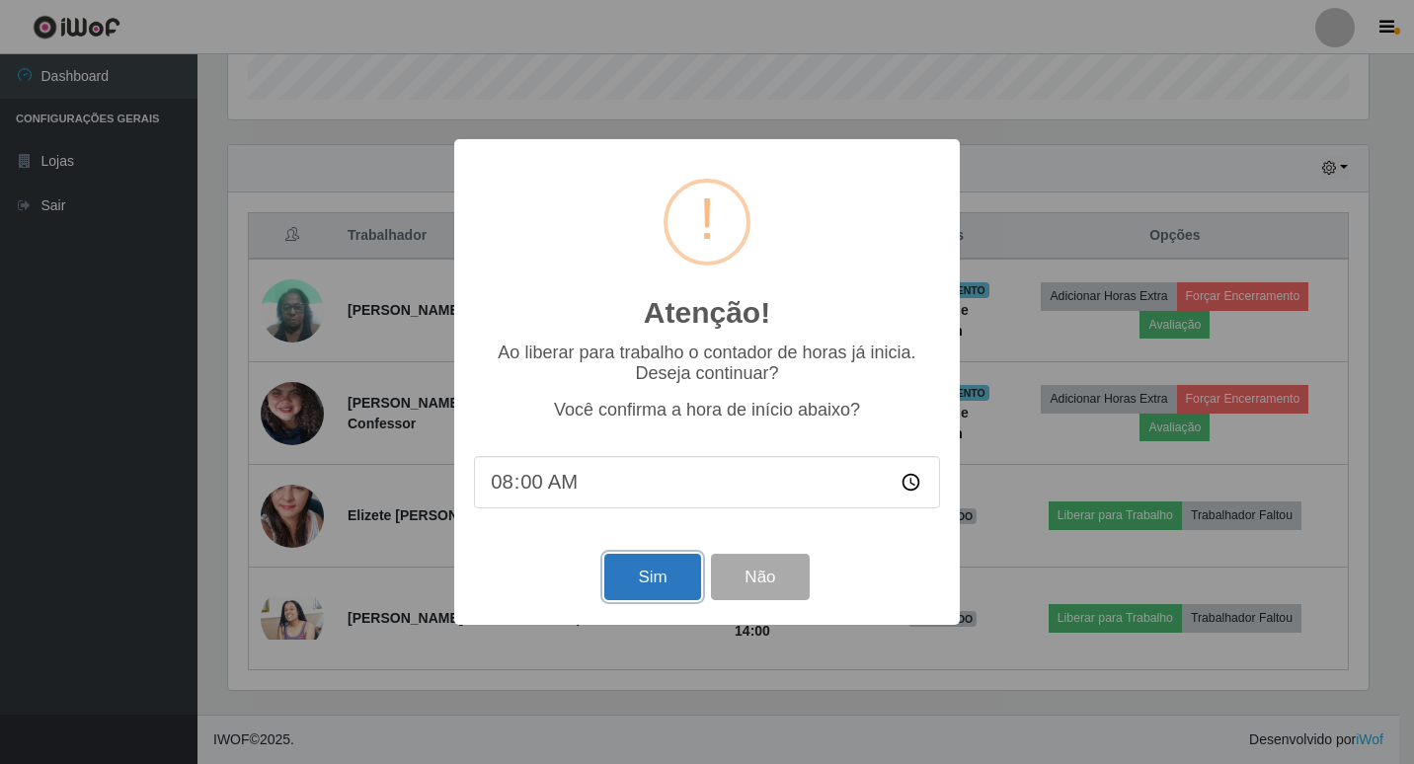
click at [641, 593] on button "Sim" at bounding box center [652, 577] width 96 height 46
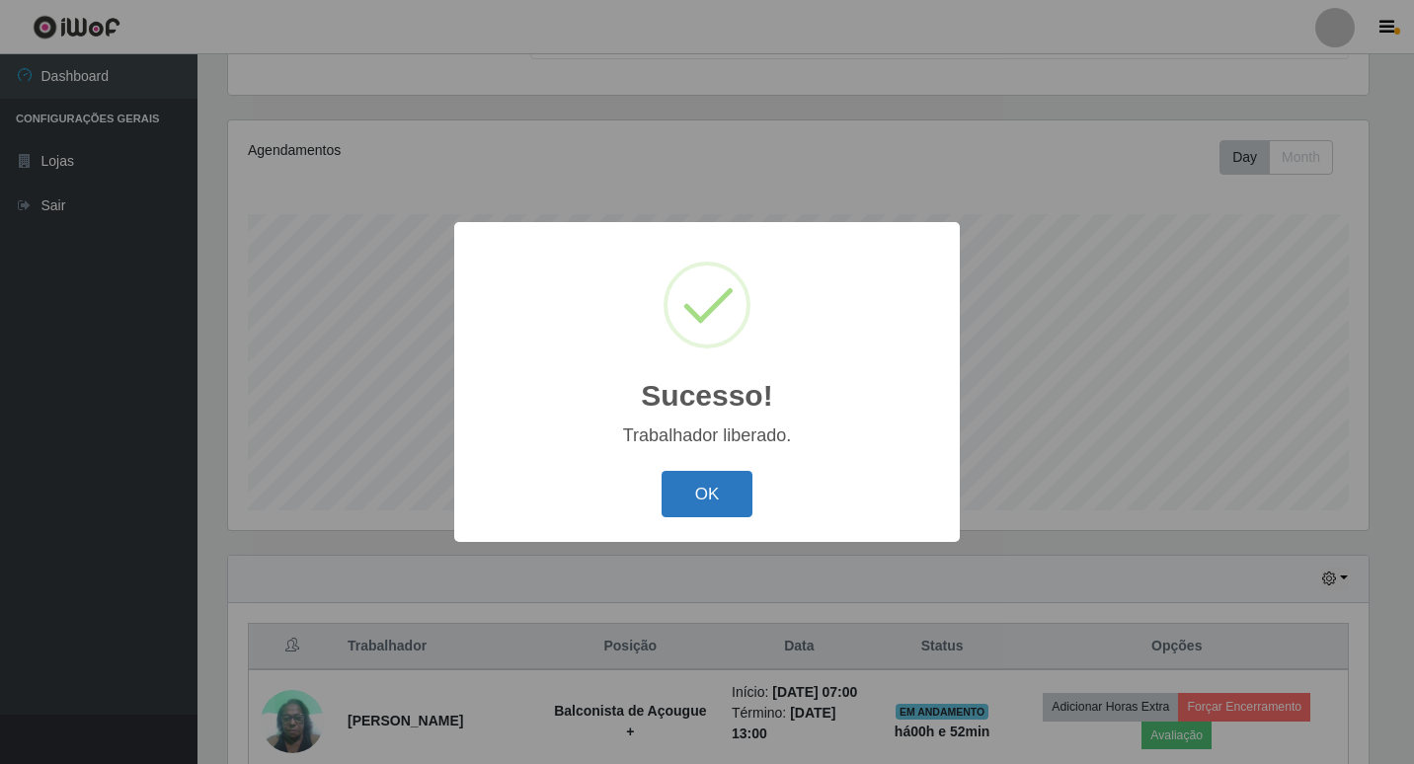
click at [733, 480] on button "OK" at bounding box center [707, 494] width 92 height 46
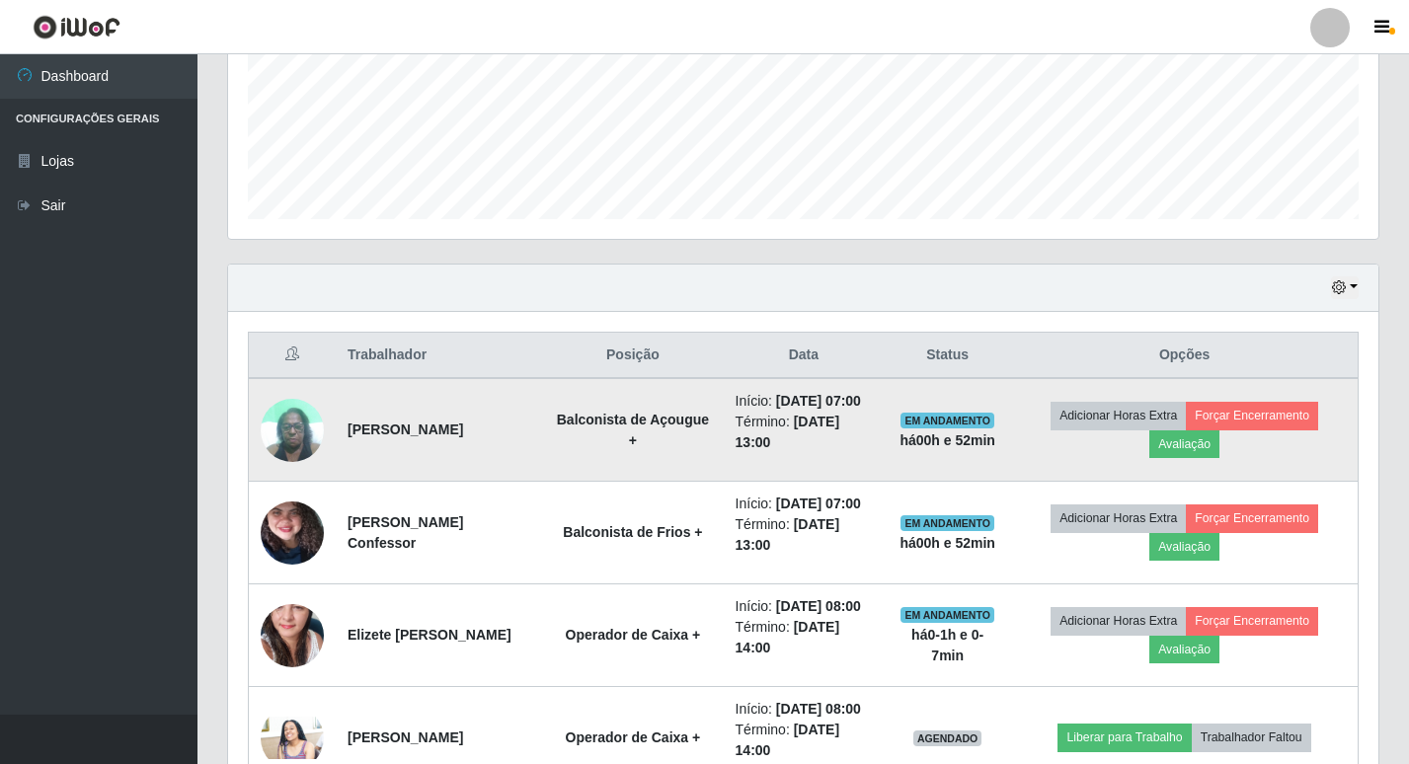
scroll to position [606, 0]
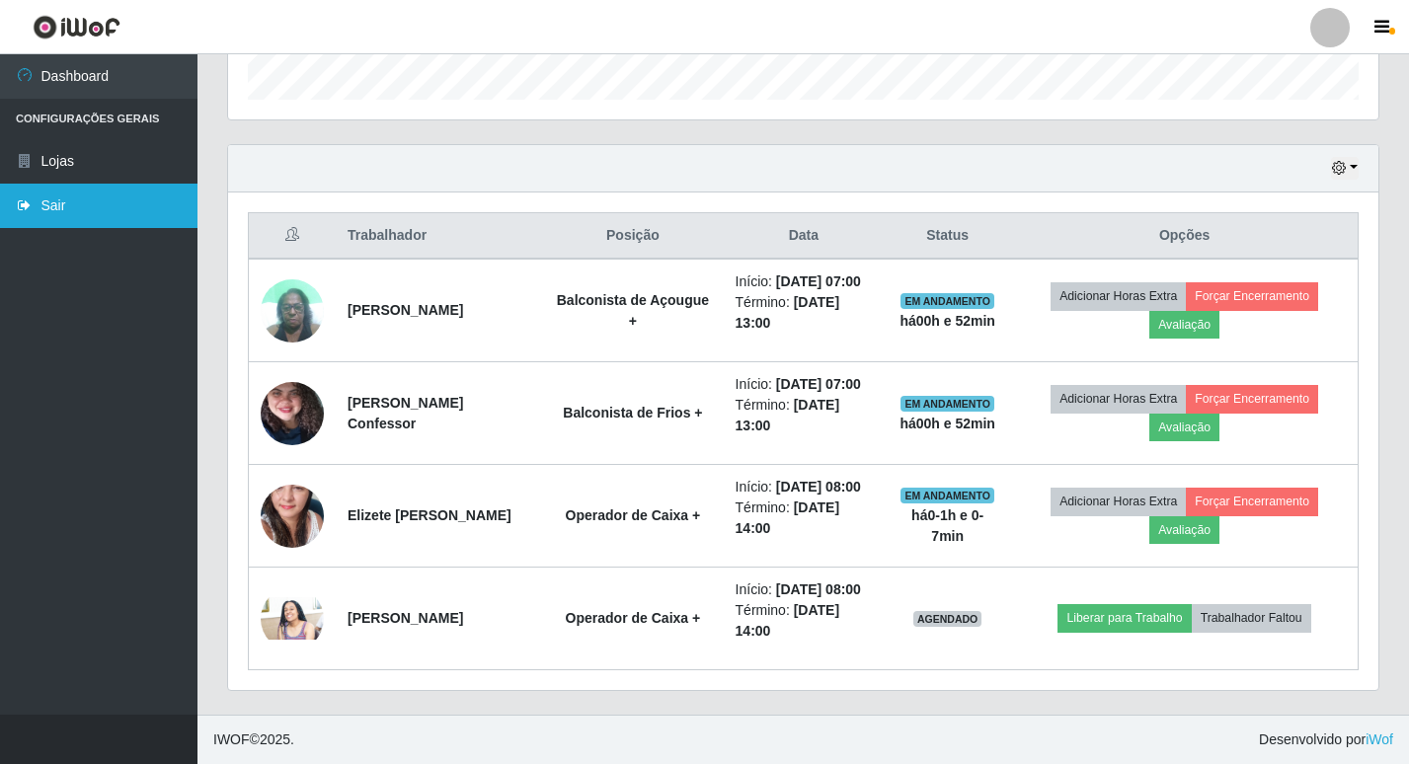
click at [85, 202] on link "Sair" at bounding box center [98, 206] width 197 height 44
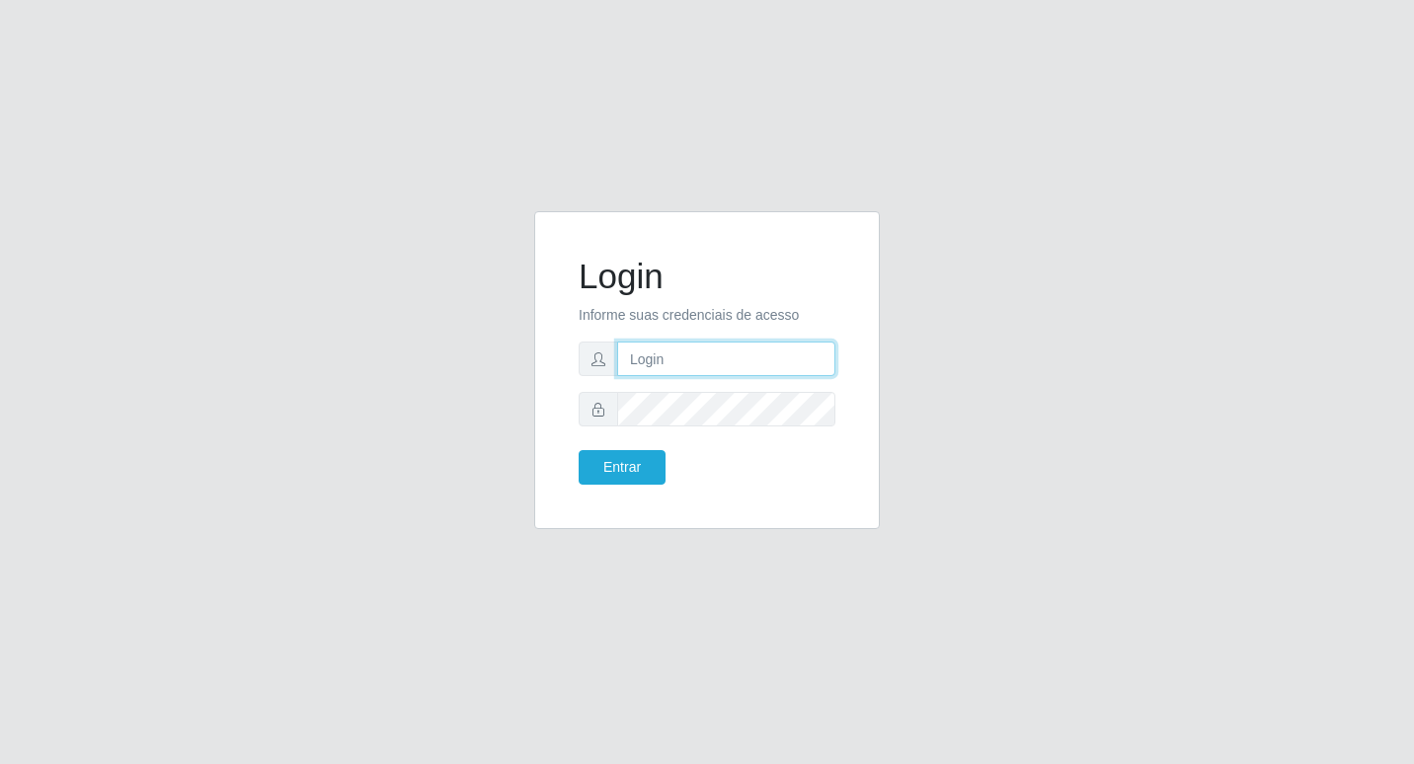
click at [697, 366] on input "text" at bounding box center [726, 359] width 218 height 35
type input "wilma@b6"
click at [610, 463] on button "Entrar" at bounding box center [622, 467] width 87 height 35
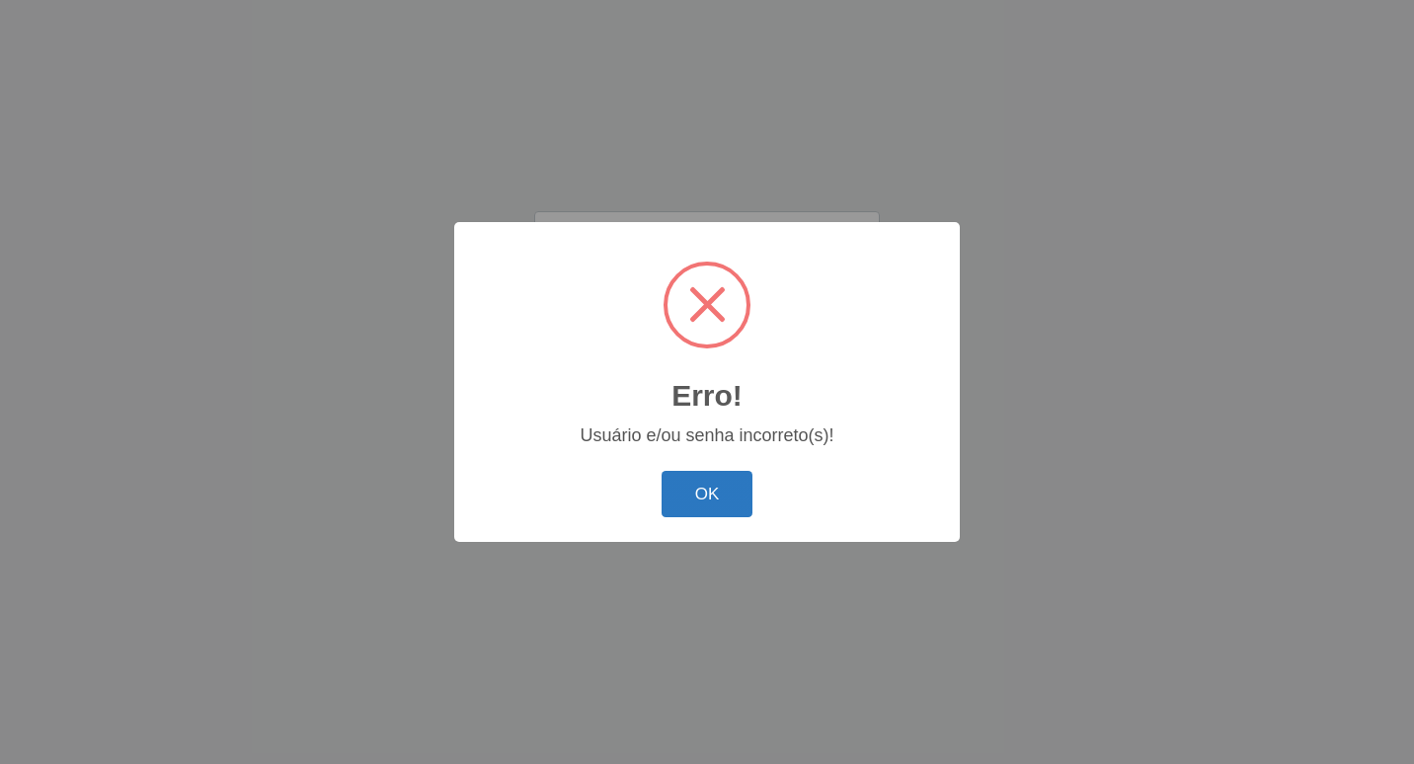
click at [722, 481] on button "OK" at bounding box center [707, 494] width 92 height 46
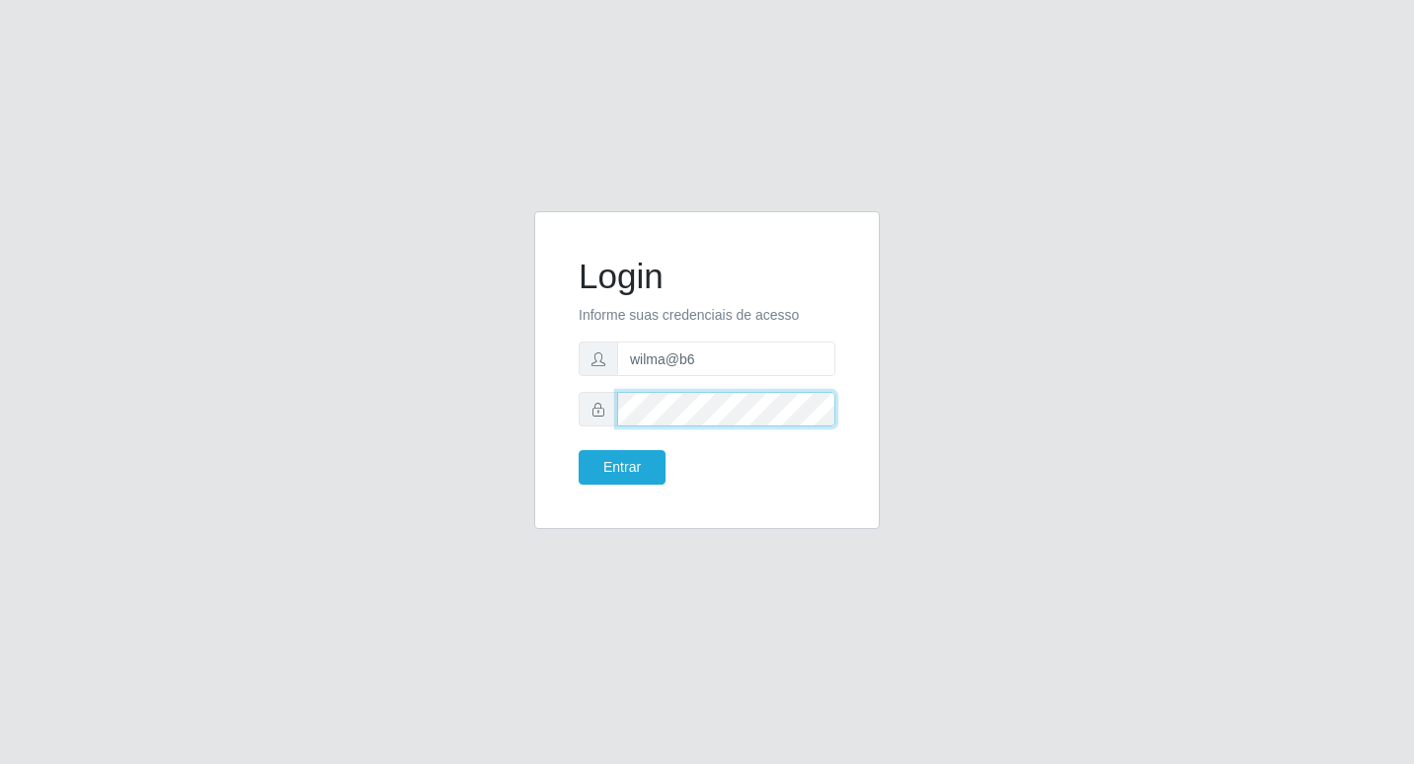
click at [583, 420] on div at bounding box center [707, 409] width 257 height 35
click at [599, 431] on form "Login Informe suas credenciais de acesso wilma@b6 Entrar" at bounding box center [707, 370] width 257 height 229
click at [620, 467] on button "Entrar" at bounding box center [622, 467] width 87 height 35
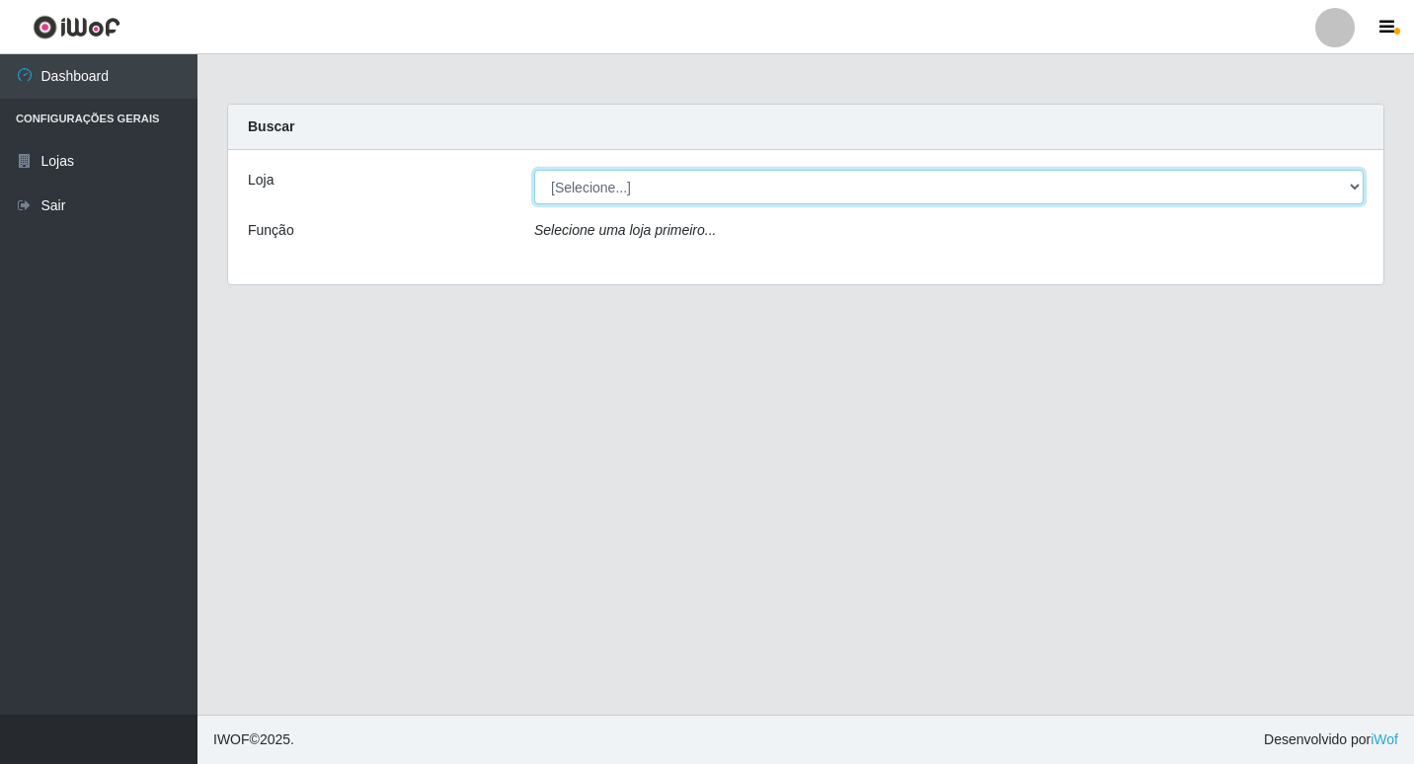
click at [1355, 187] on select "[Selecione...] Bemais Supermercados - B6 Colibris" at bounding box center [948, 187] width 829 height 35
select select "406"
click at [534, 170] on select "[Selecione...] Bemais Supermercados - B6 Colibris" at bounding box center [948, 187] width 829 height 35
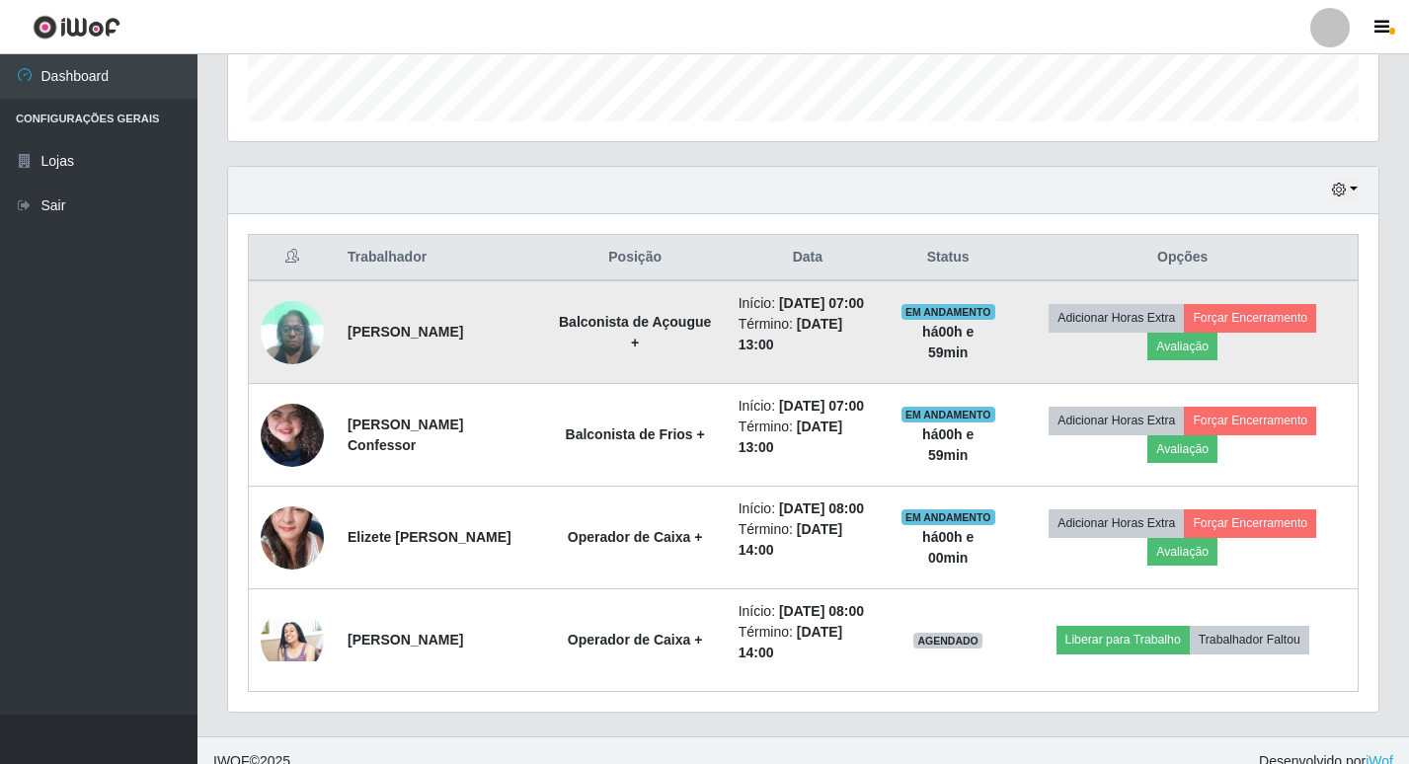
scroll to position [606, 0]
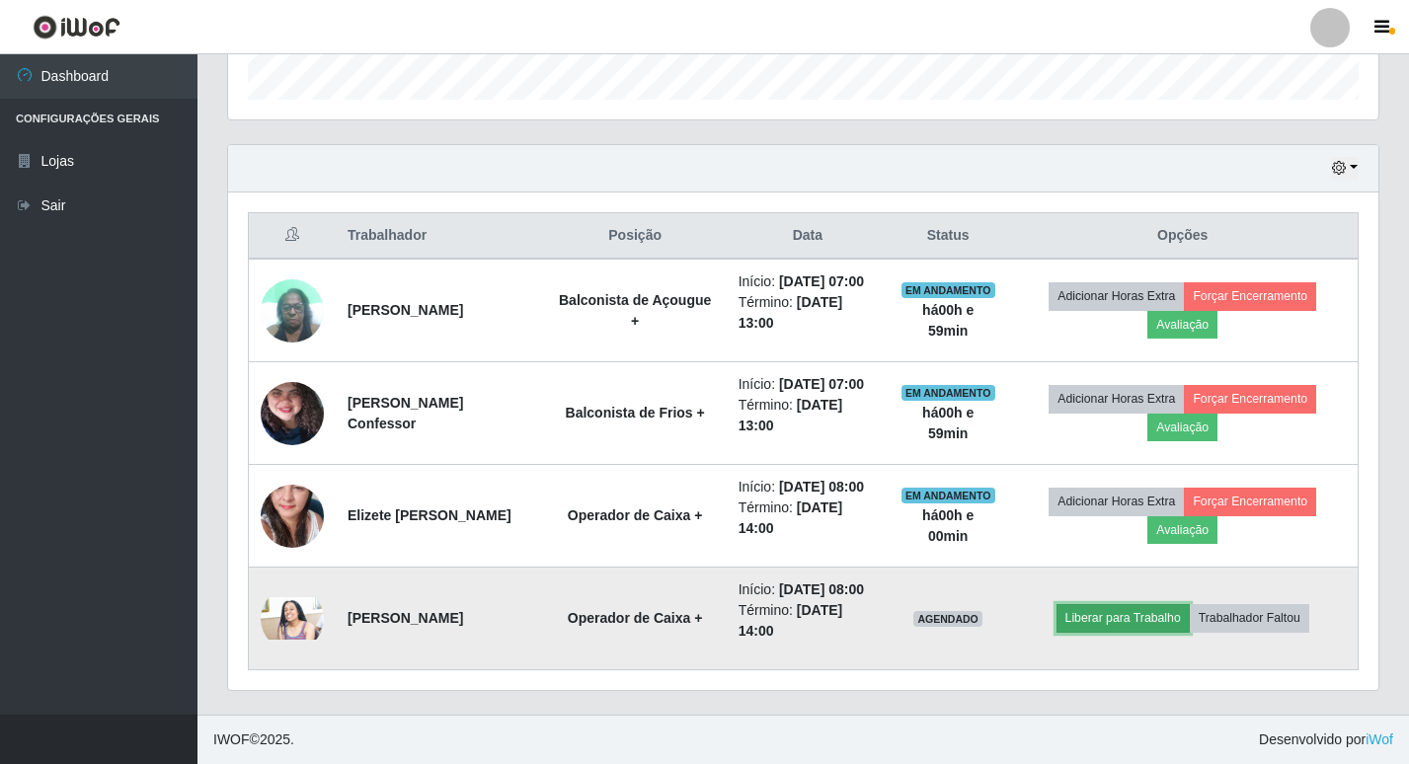
click at [1160, 618] on button "Liberar para Trabalho" at bounding box center [1122, 618] width 133 height 28
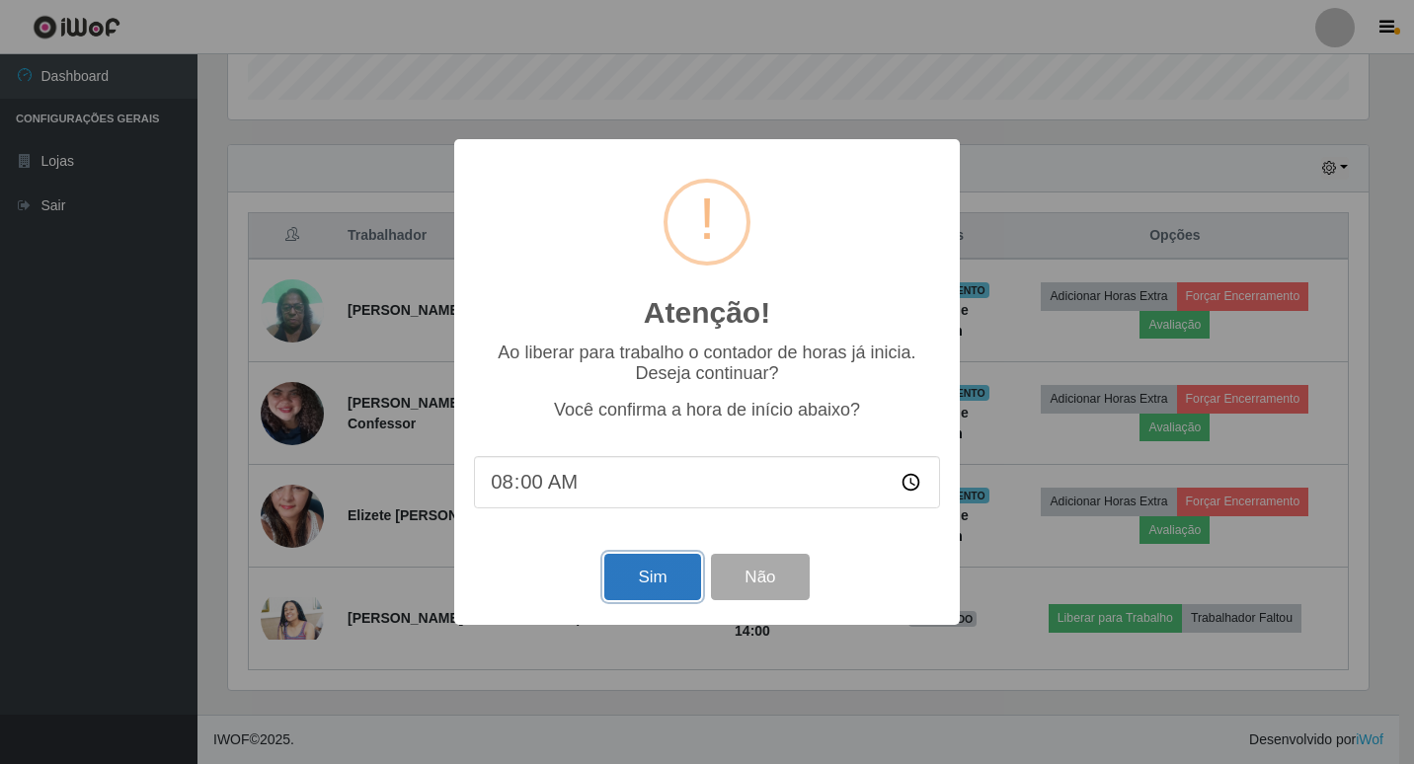
click at [680, 567] on button "Sim" at bounding box center [652, 577] width 96 height 46
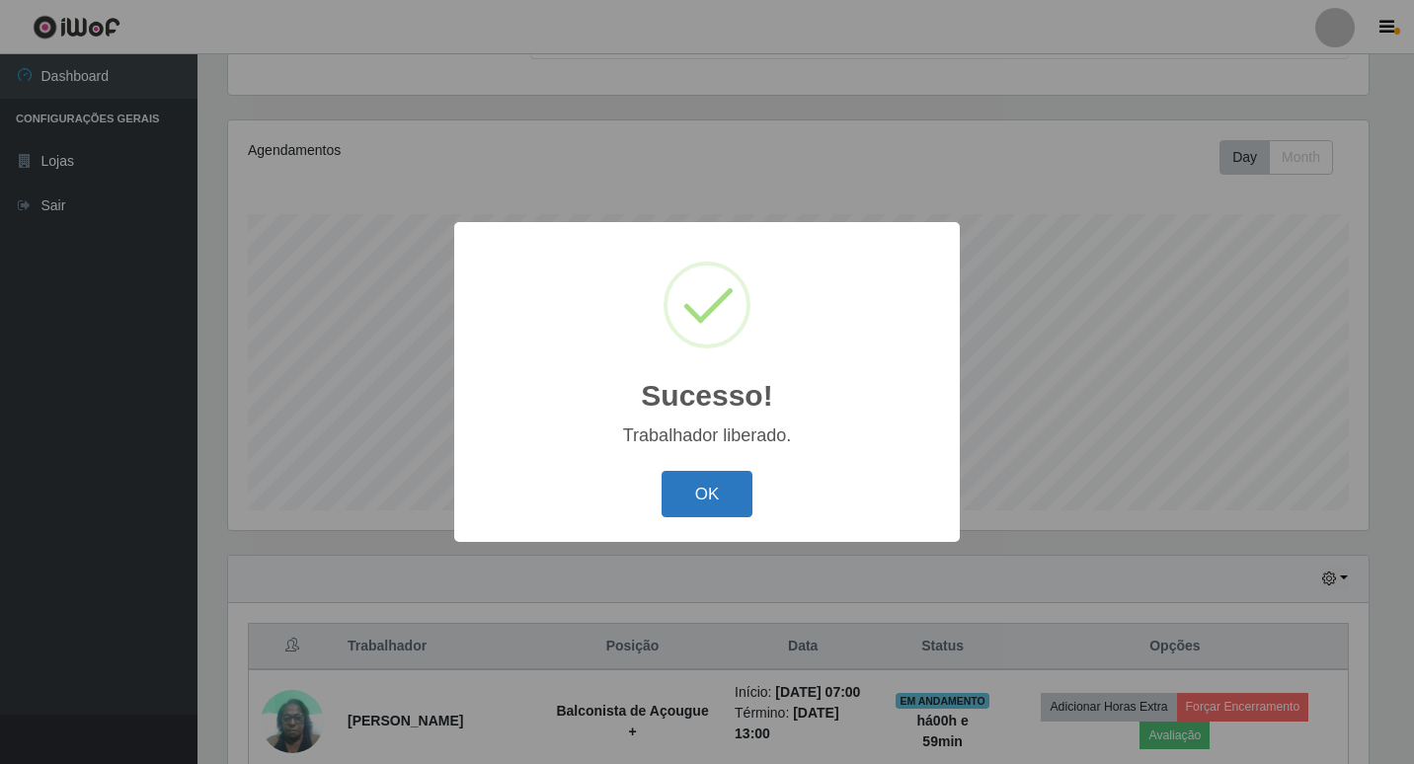
click at [695, 489] on button "OK" at bounding box center [707, 494] width 92 height 46
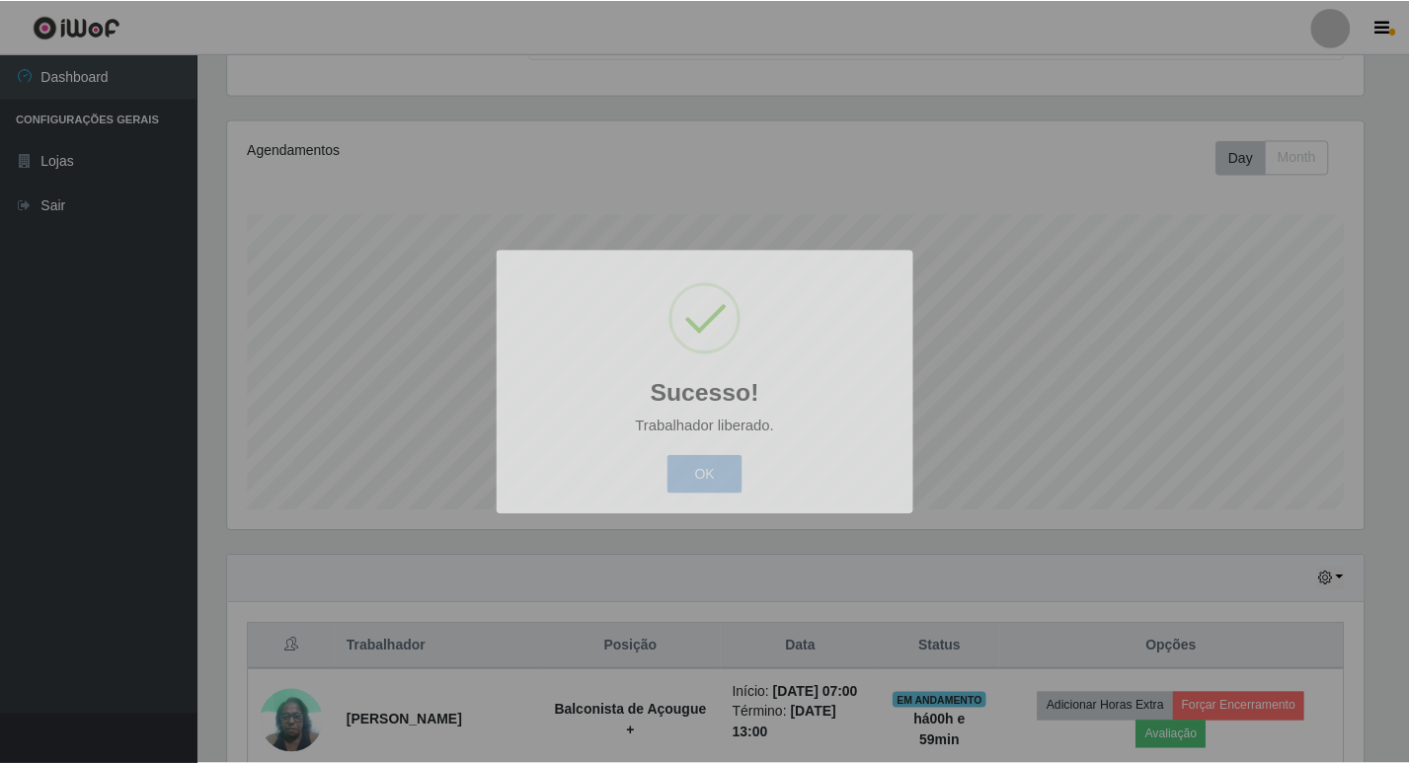
scroll to position [410, 1150]
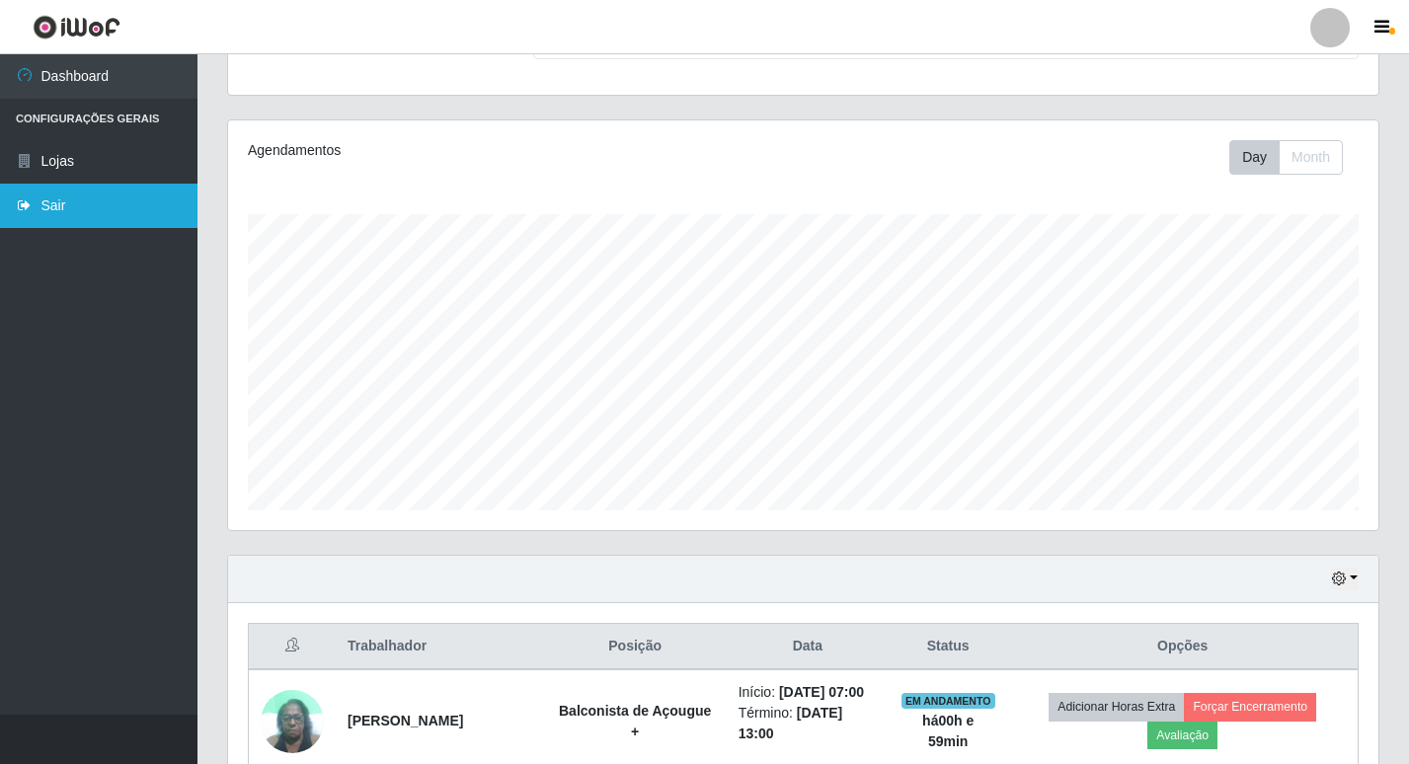
click at [35, 208] on link "Sair" at bounding box center [98, 206] width 197 height 44
